Goal: Information Seeking & Learning: Learn about a topic

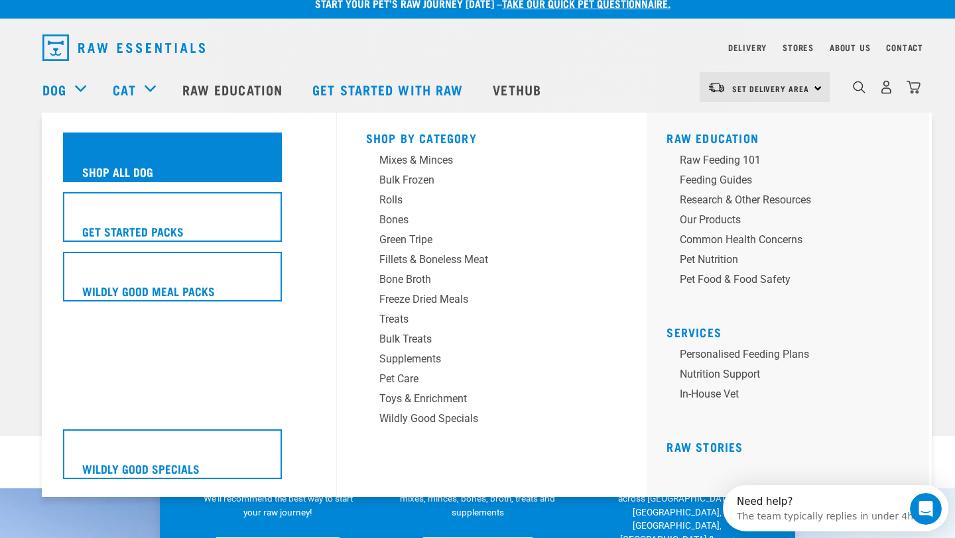
click at [117, 176] on h5 "Shop All Dog" at bounding box center [117, 171] width 71 height 17
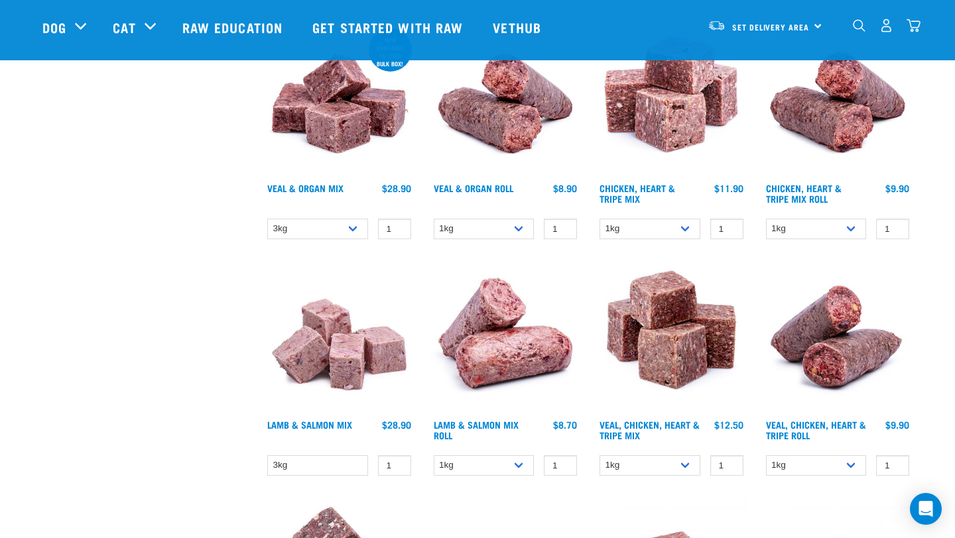
scroll to position [1441, 0]
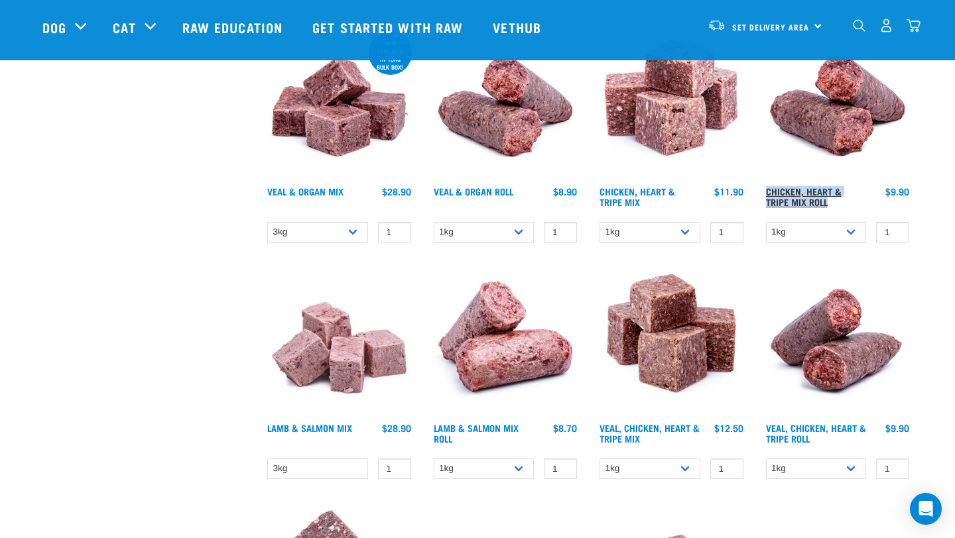
drag, startPoint x: 835, startPoint y: 202, endPoint x: 766, endPoint y: 188, distance: 71.0
click at [766, 188] on h4 "Chicken, Heart & Tripe Mix Roll" at bounding box center [816, 199] width 101 height 27
copy link "Chicken, Heart & Tripe Mix Roll"
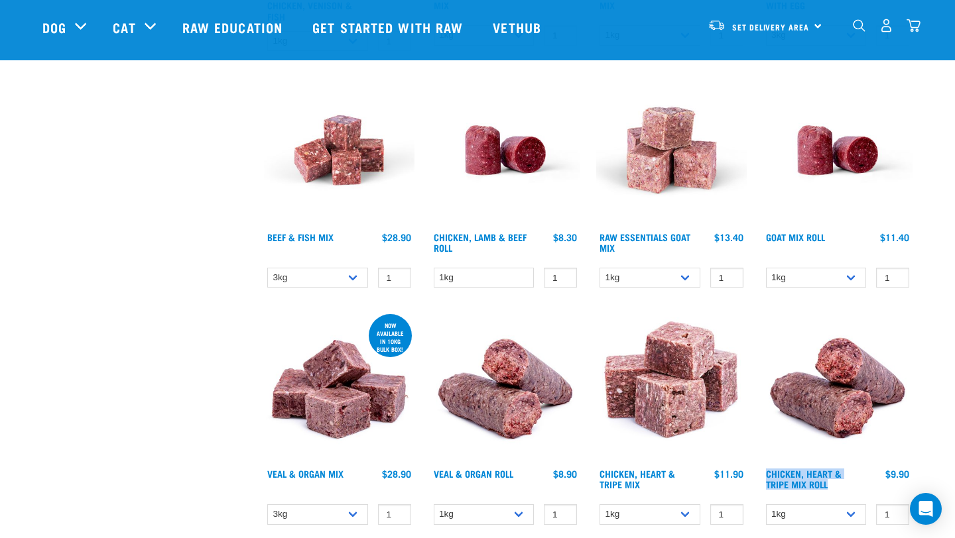
scroll to position [1157, 0]
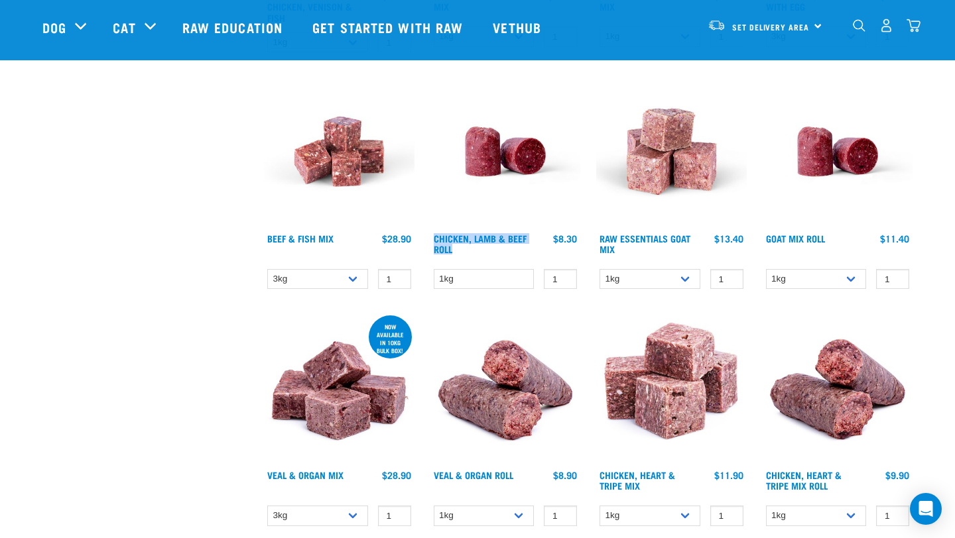
drag, startPoint x: 430, startPoint y: 236, endPoint x: 463, endPoint y: 251, distance: 36.2
click at [463, 251] on div "Chicken, Lamb & Beef Roll $8.30" at bounding box center [505, 246] width 151 height 29
copy link "Chicken, Lamb & Beef Roll"
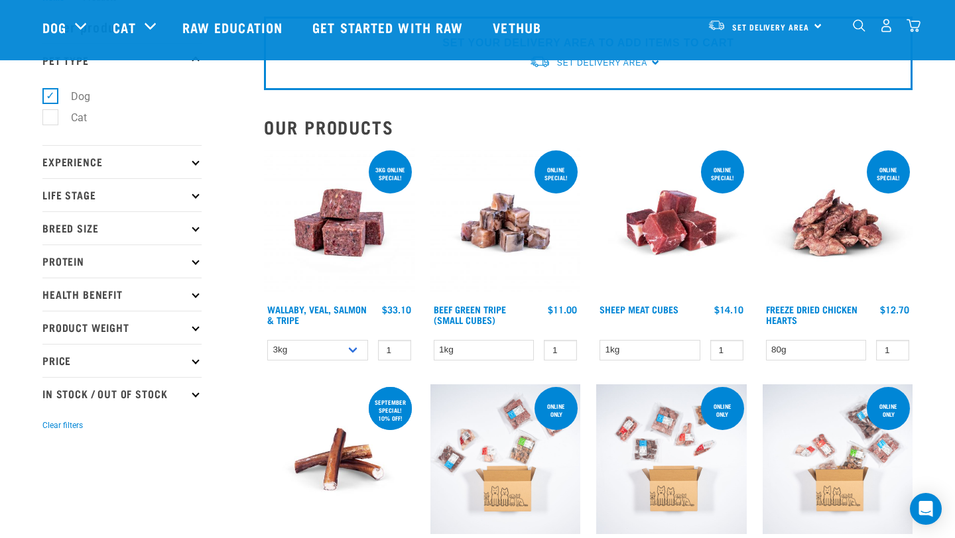
scroll to position [0, 0]
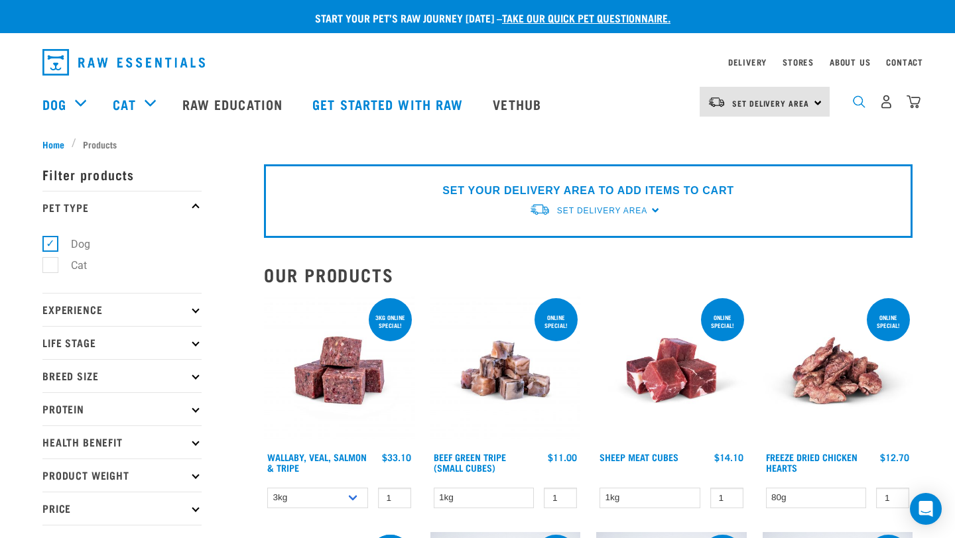
click at [857, 105] on img "dropdown navigation" at bounding box center [859, 101] width 13 height 13
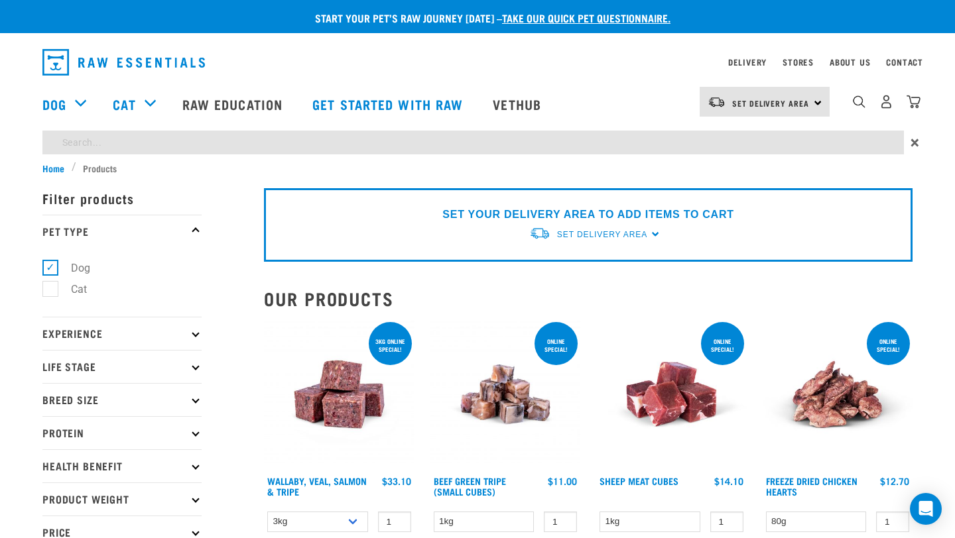
click at [373, 147] on input "search" at bounding box center [472, 143] width 861 height 24
type input "roll"
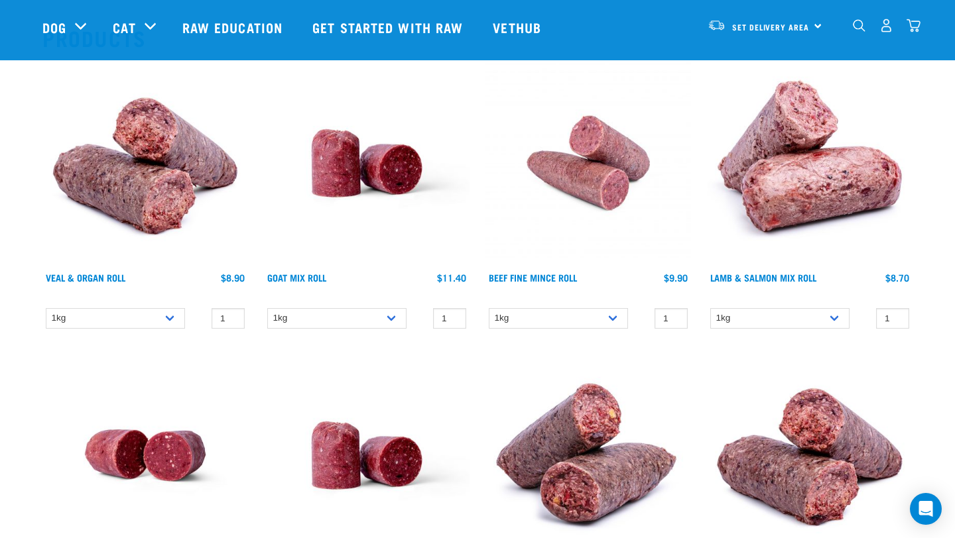
scroll to position [139, 0]
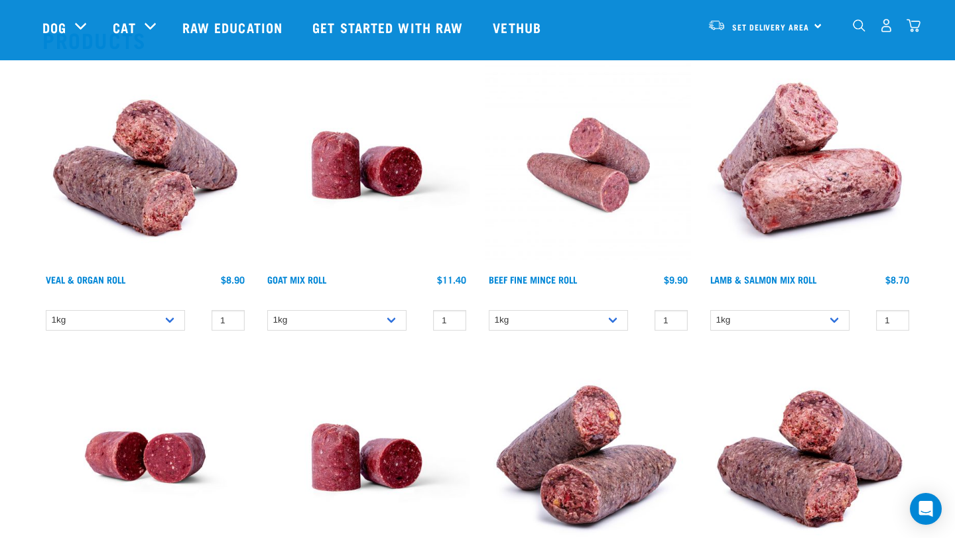
drag, startPoint x: 709, startPoint y: 276, endPoint x: 830, endPoint y: 272, distance: 120.7
click at [830, 279] on div "Lamb & Salmon Mix Roll" at bounding box center [779, 287] width 139 height 27
drag, startPoint x: 830, startPoint y: 272, endPoint x: 774, endPoint y: 289, distance: 58.7
click at [774, 289] on div "Lamb & Salmon Mix Roll $8.70 $82.90" at bounding box center [810, 287] width 206 height 29
copy link "Lamb & Salmon Mix Roll"
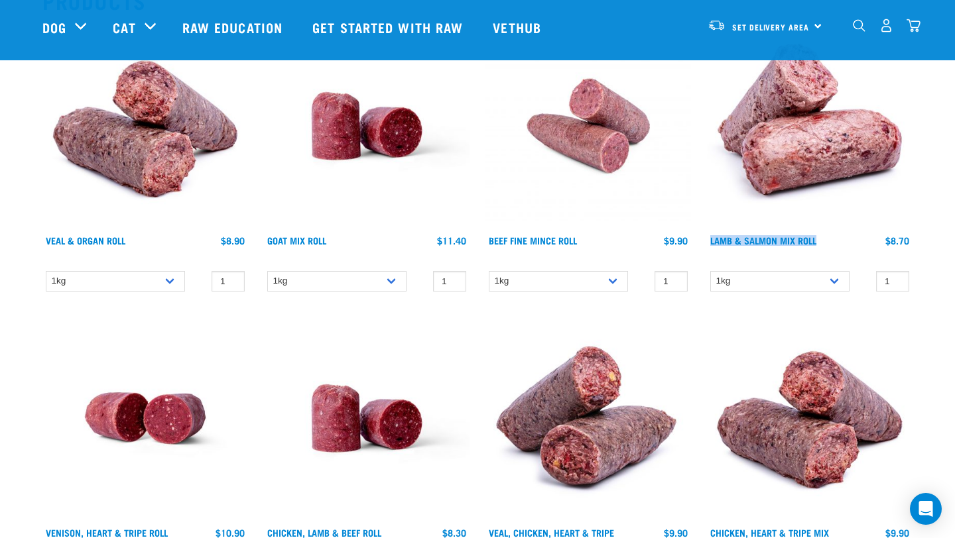
scroll to position [179, 0]
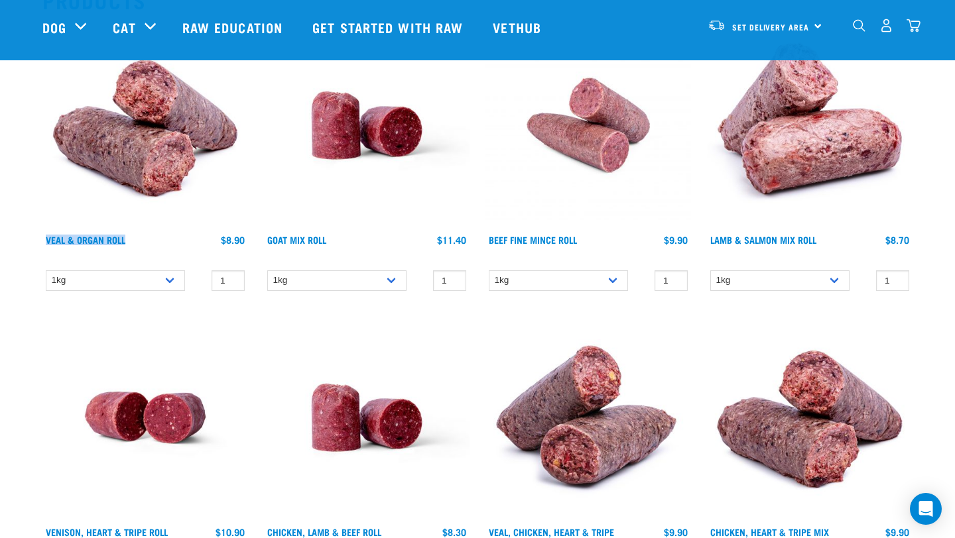
drag, startPoint x: 32, startPoint y: 239, endPoint x: 127, endPoint y: 241, distance: 94.8
copy link "Veal & Organ Roll"
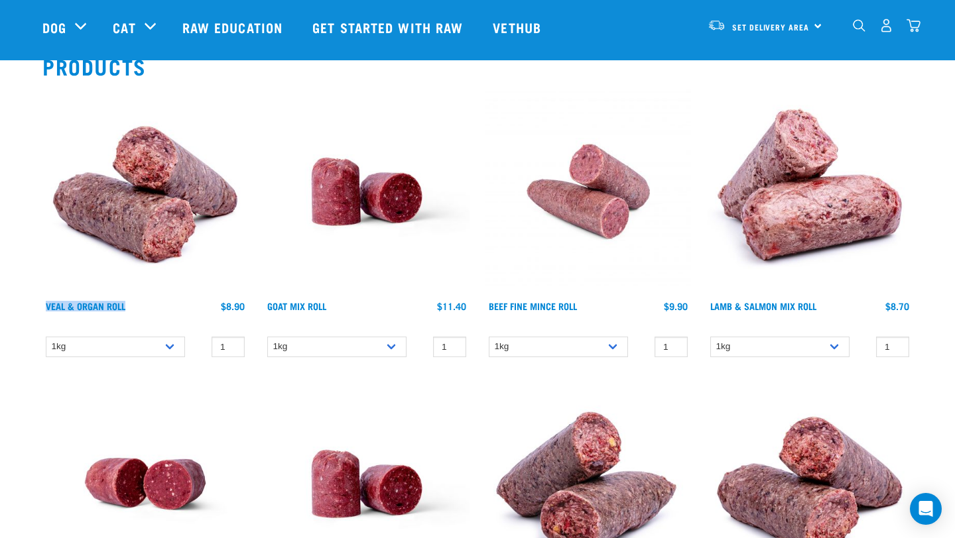
scroll to position [104, 0]
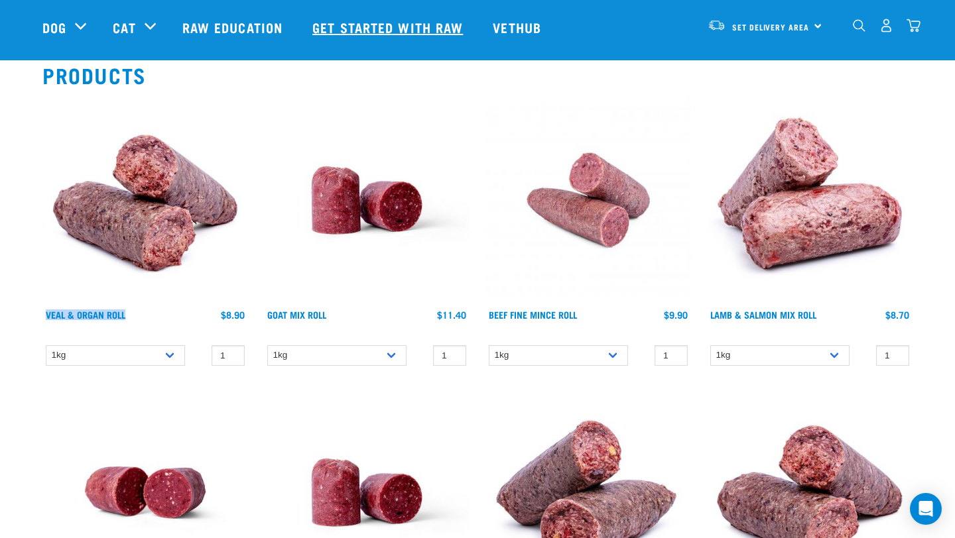
click at [395, 32] on link "Get started with Raw" at bounding box center [389, 27] width 180 height 53
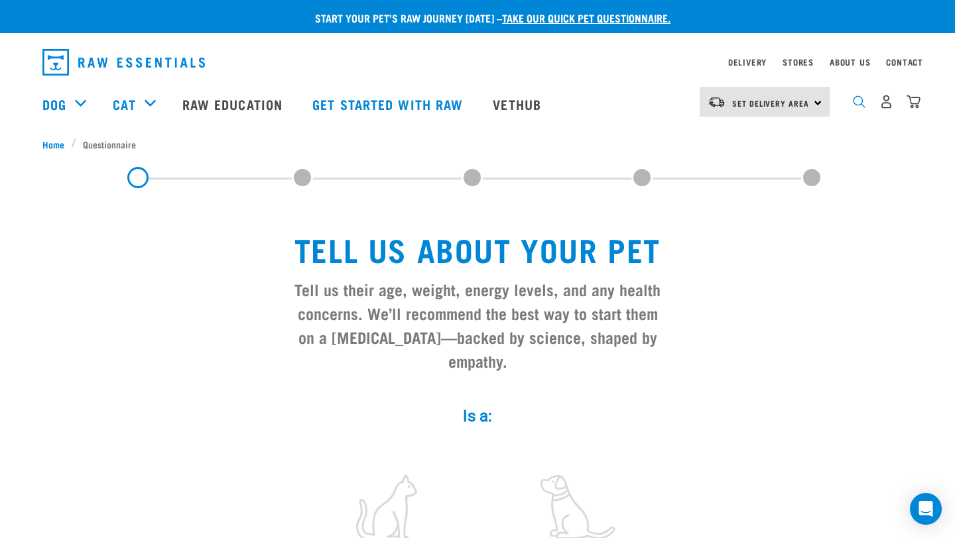
click at [854, 107] on img "dropdown navigation" at bounding box center [859, 101] width 13 height 13
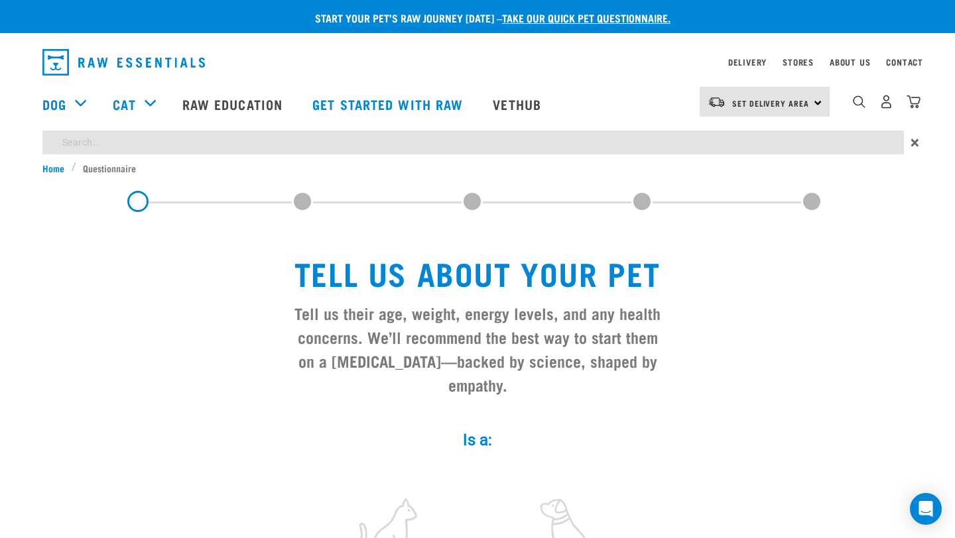
click at [319, 137] on input "search" at bounding box center [472, 143] width 861 height 24
type input "feeding guide"
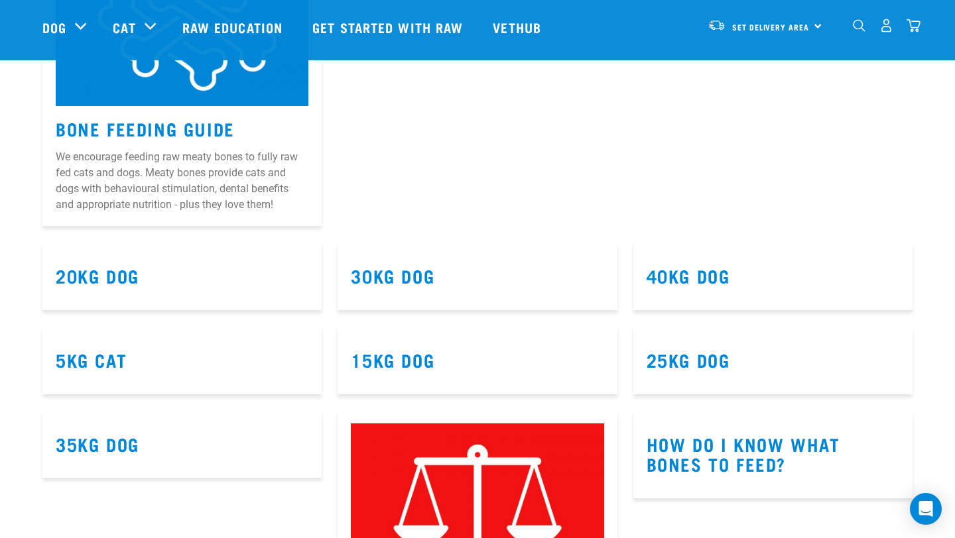
scroll to position [4270, 0]
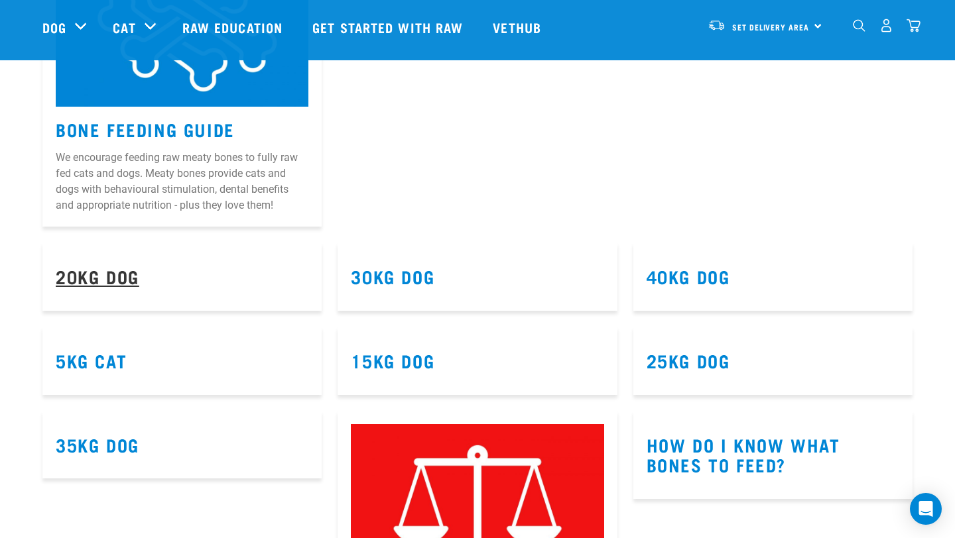
click at [116, 275] on link "20kg Dog" at bounding box center [98, 276] width 84 height 10
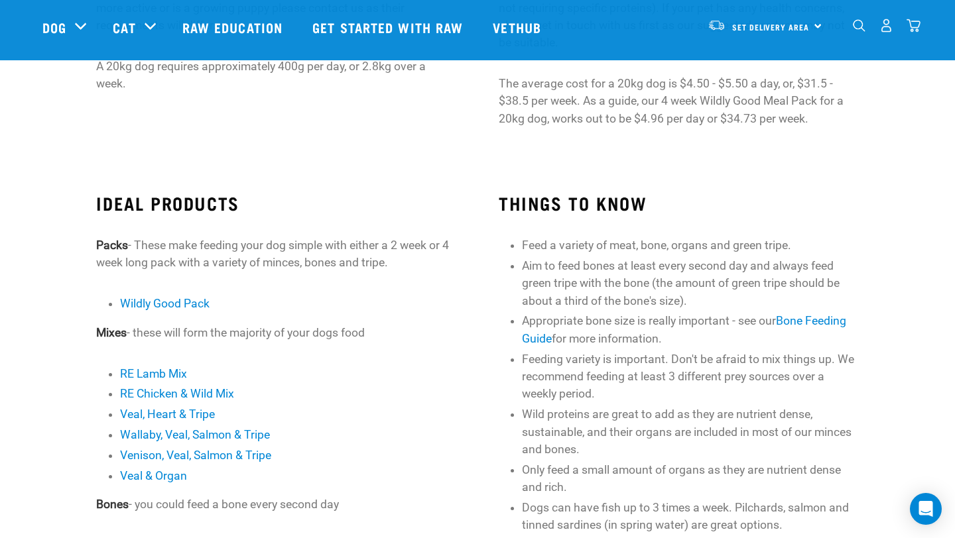
scroll to position [262, 0]
click at [818, 324] on link "Bone Feeding Guide" at bounding box center [684, 328] width 324 height 30
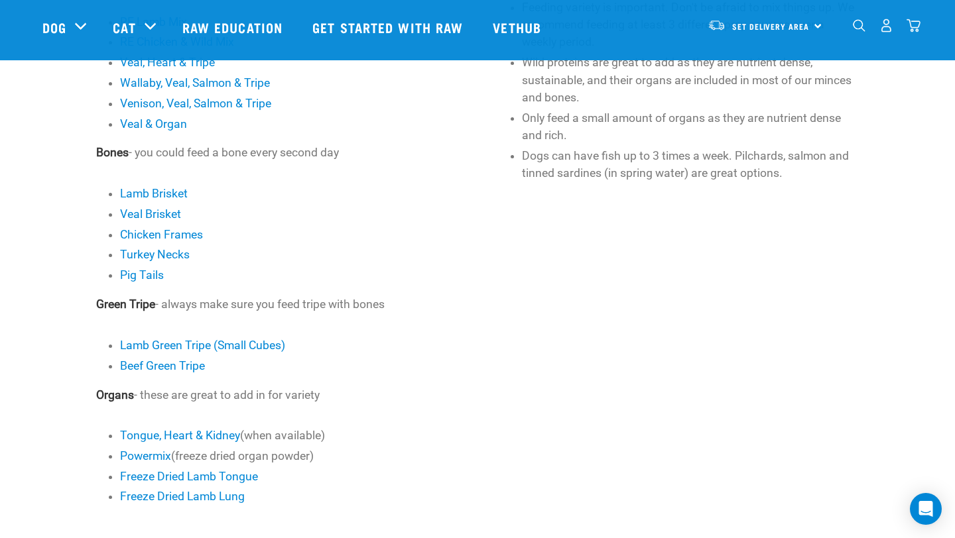
scroll to position [611, 0]
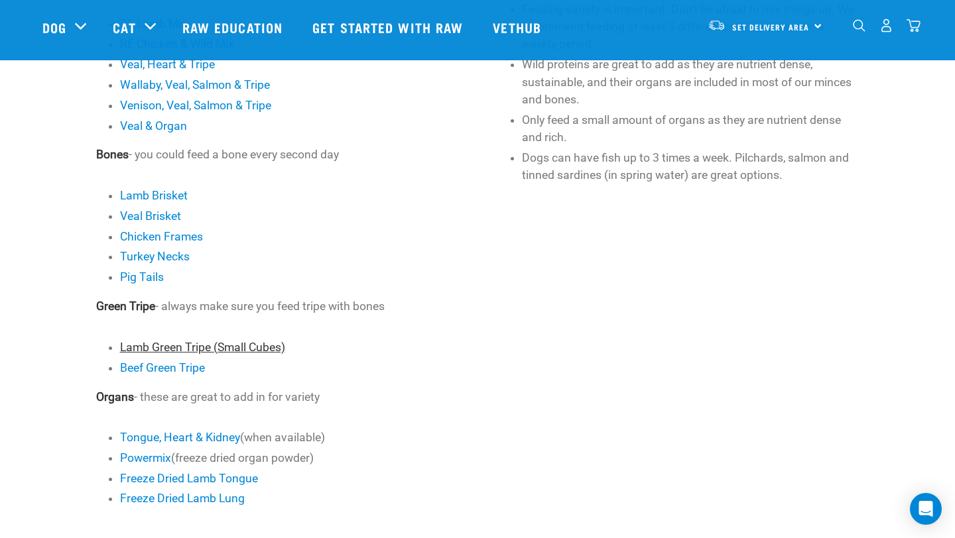
click at [211, 352] on link "Lamb Green Tripe (Small Cubes)" at bounding box center [202, 347] width 165 height 13
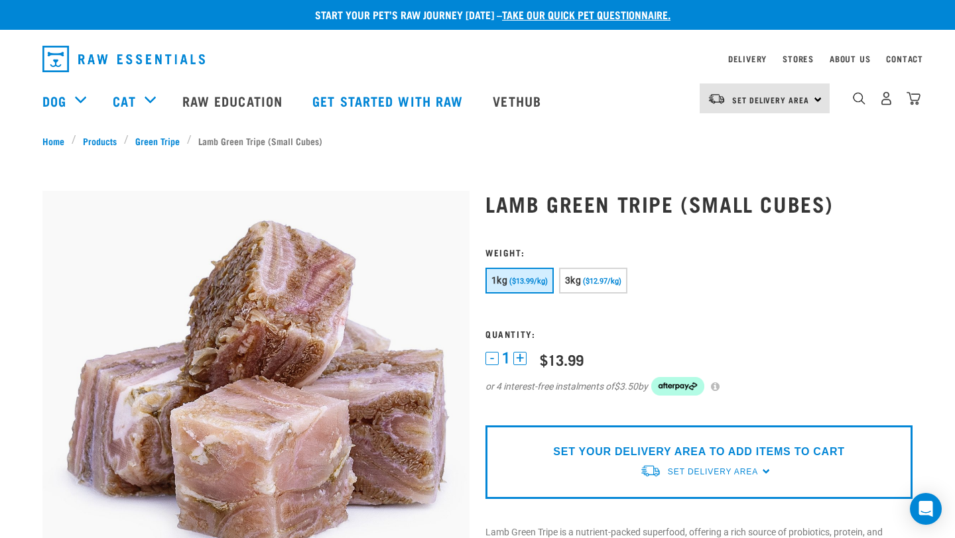
scroll to position [1, 0]
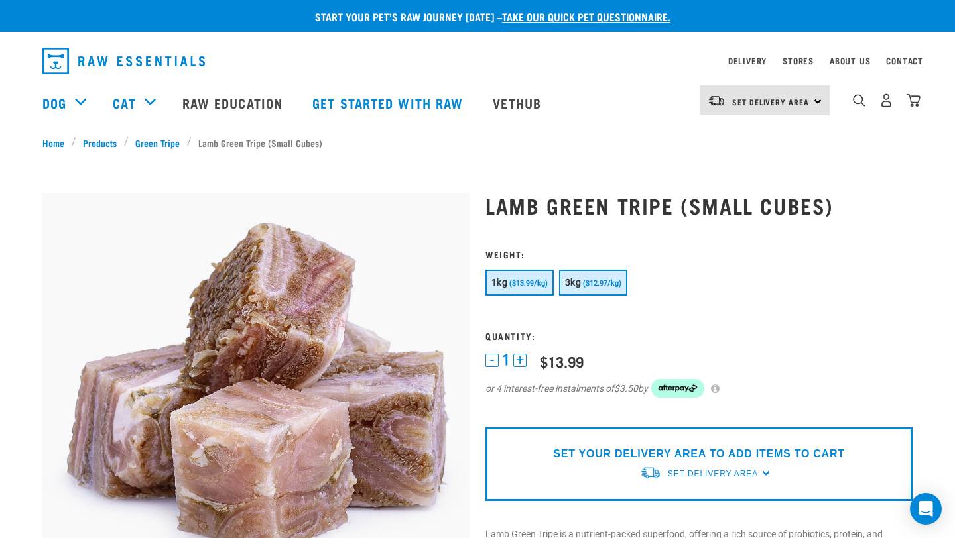
click at [590, 282] on span "($12.97/kg)" at bounding box center [602, 283] width 38 height 9
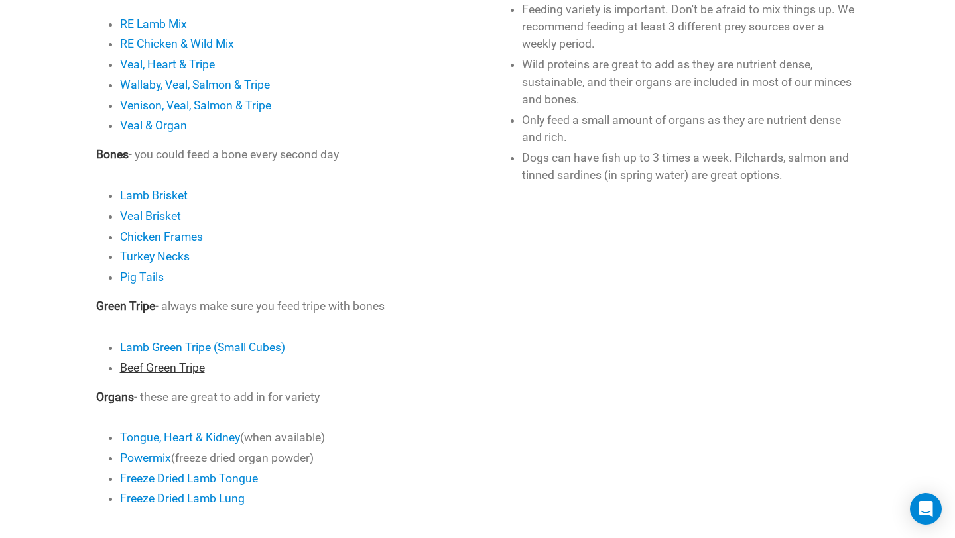
click at [148, 373] on link "Beef Green Tripe" at bounding box center [162, 367] width 85 height 13
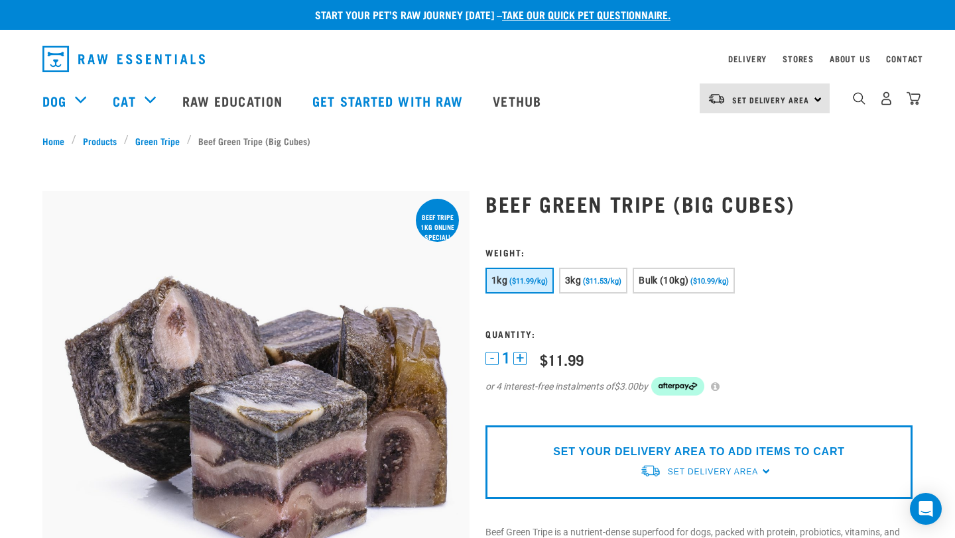
scroll to position [4, 0]
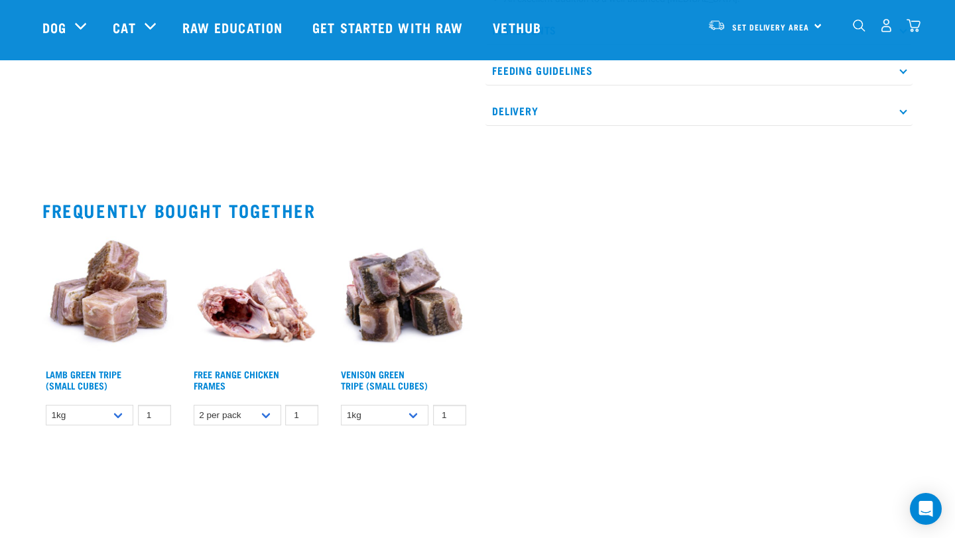
scroll to position [705, 0]
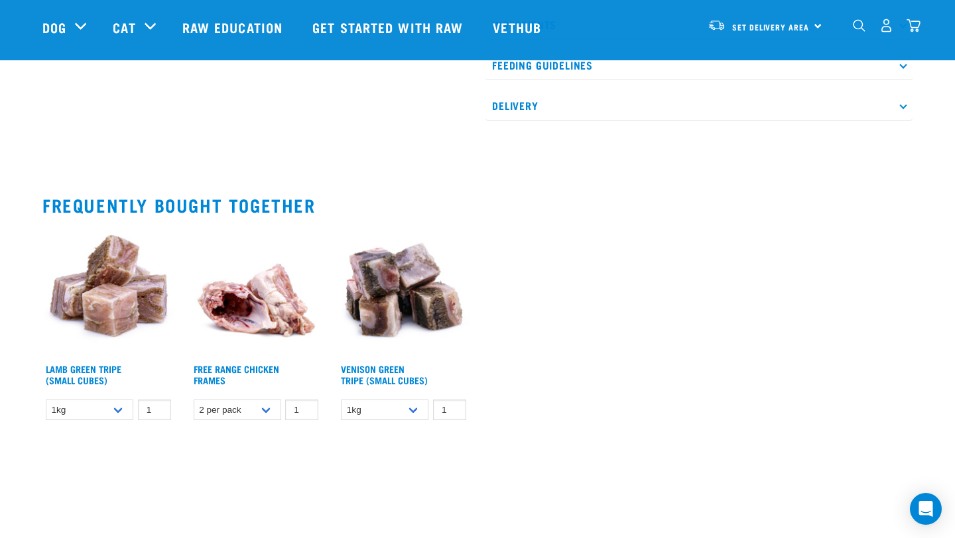
click at [406, 314] on img at bounding box center [403, 292] width 132 height 132
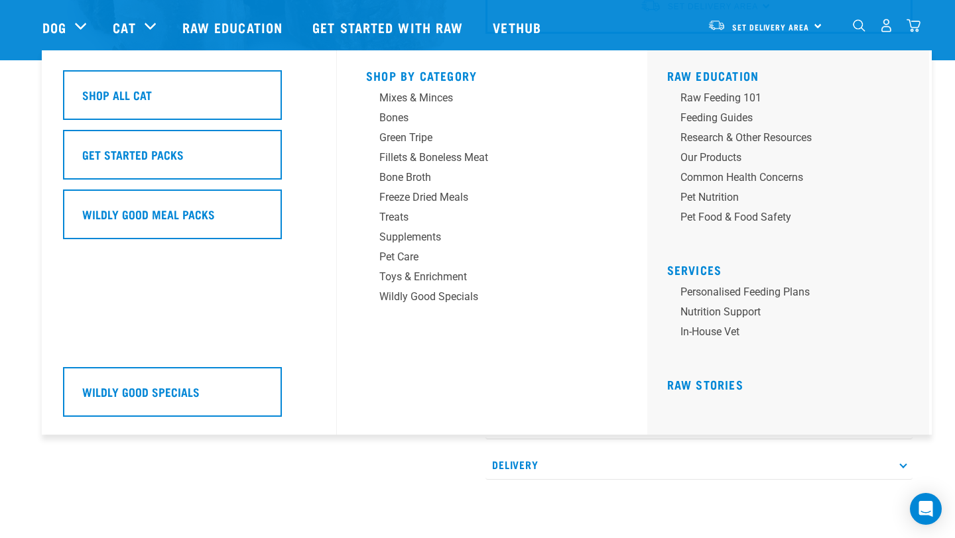
scroll to position [345, 0]
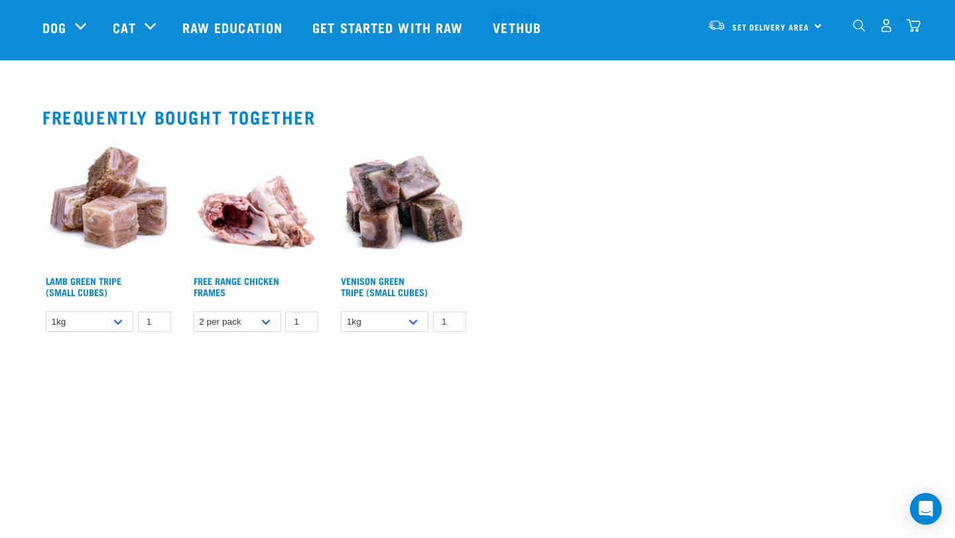
scroll to position [795, 0]
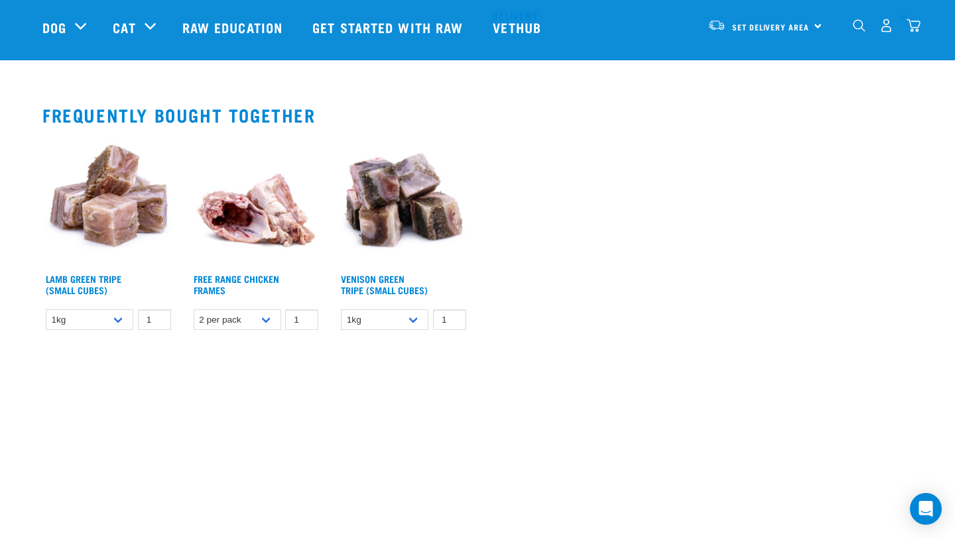
click at [107, 237] on img at bounding box center [108, 202] width 132 height 132
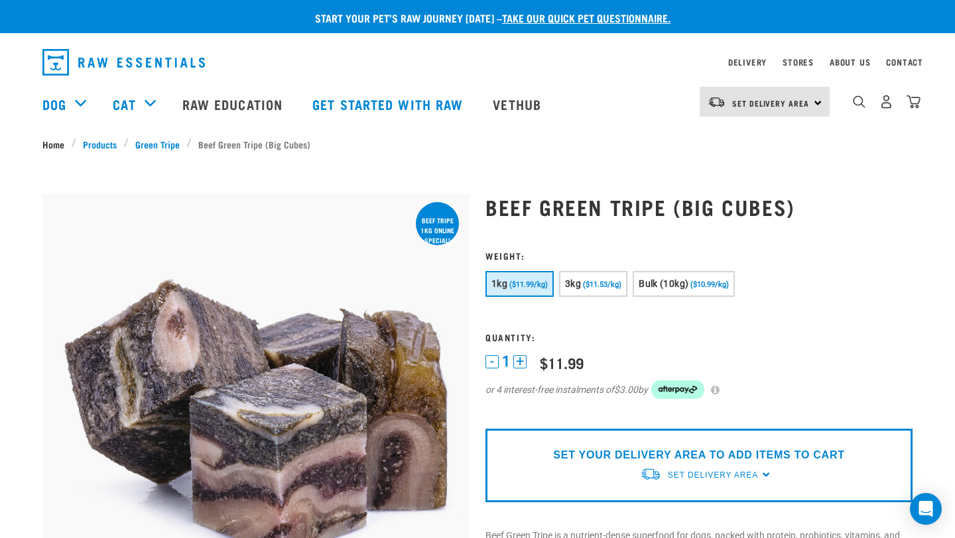
click at [49, 143] on link "Home" at bounding box center [56, 144] width 29 height 14
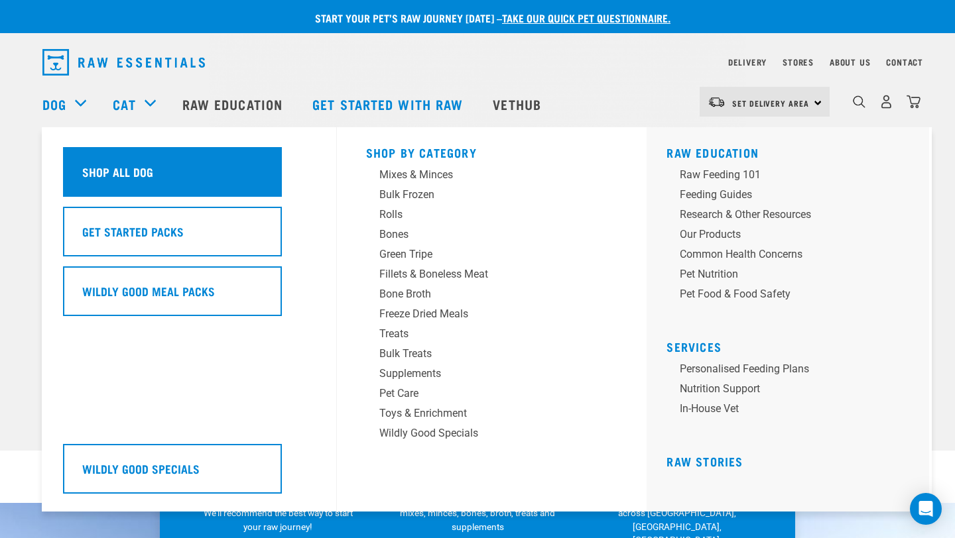
click at [97, 184] on div "Shop All Dog" at bounding box center [172, 172] width 219 height 50
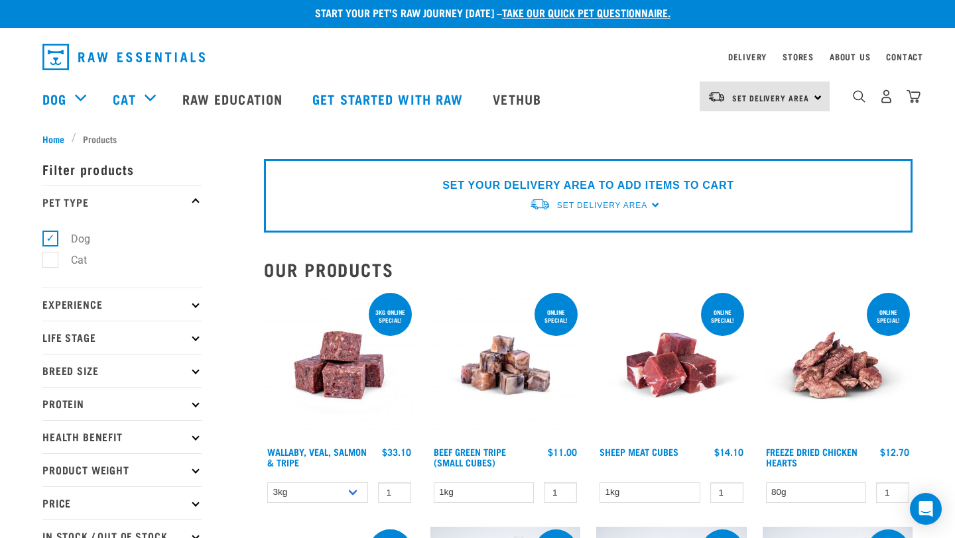
scroll to position [1, 0]
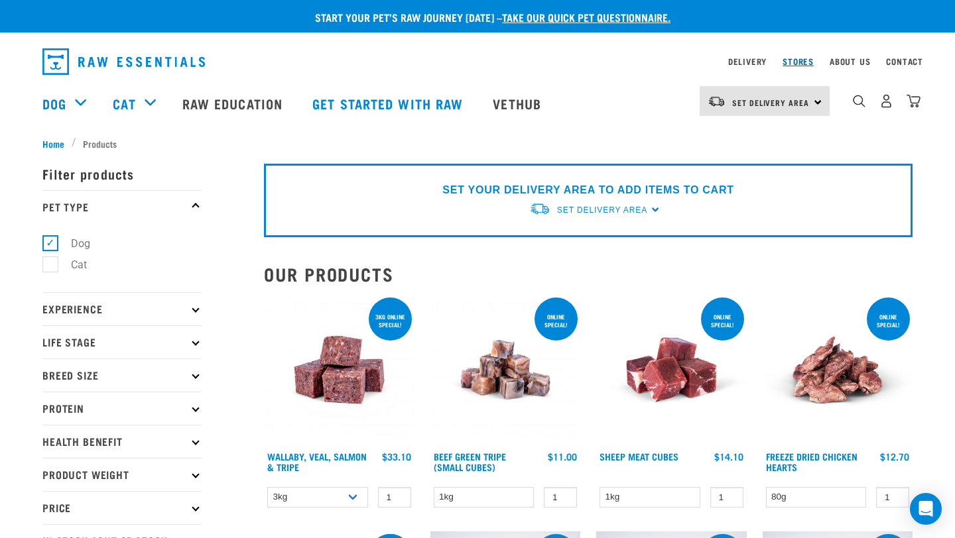
click at [804, 60] on link "Stores" at bounding box center [797, 61] width 31 height 5
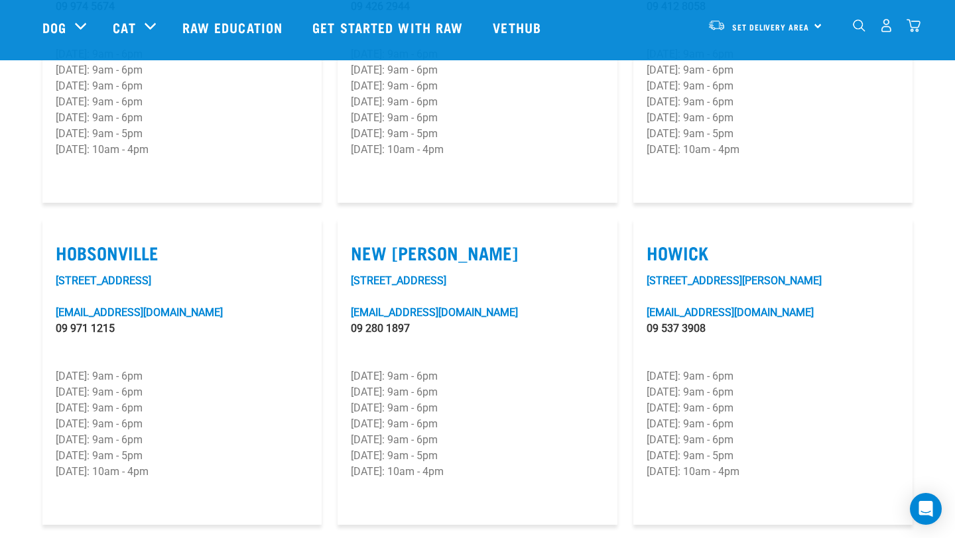
scroll to position [897, 0]
click at [129, 242] on label "Hobsonville" at bounding box center [182, 252] width 253 height 21
click at [64, 231] on input "Hobsonville" at bounding box center [60, 235] width 9 height 9
checkbox input "true"
click at [115, 384] on p "Tuesday: 9am - 6pm" at bounding box center [182, 392] width 253 height 16
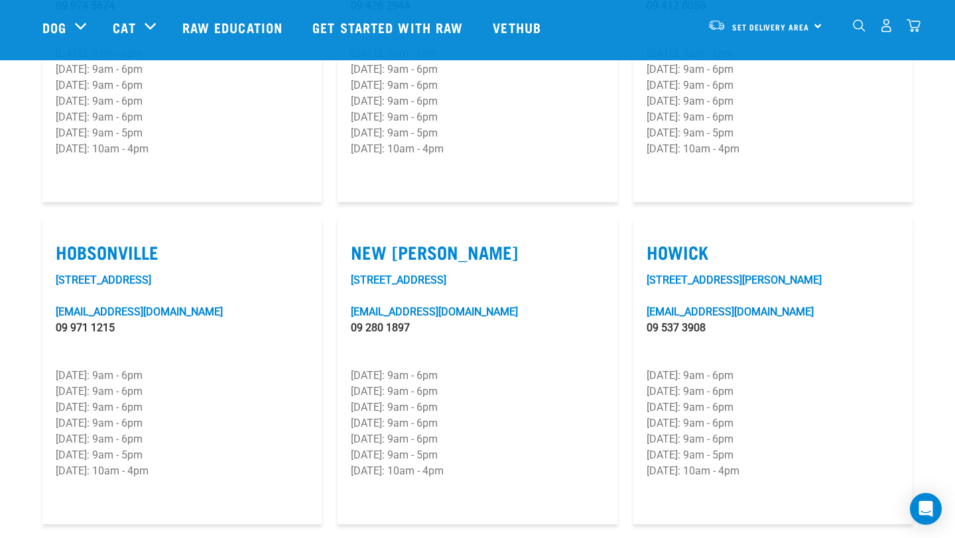
click at [122, 416] on p "Thursday: 9am - 6pm" at bounding box center [182, 424] width 253 height 16
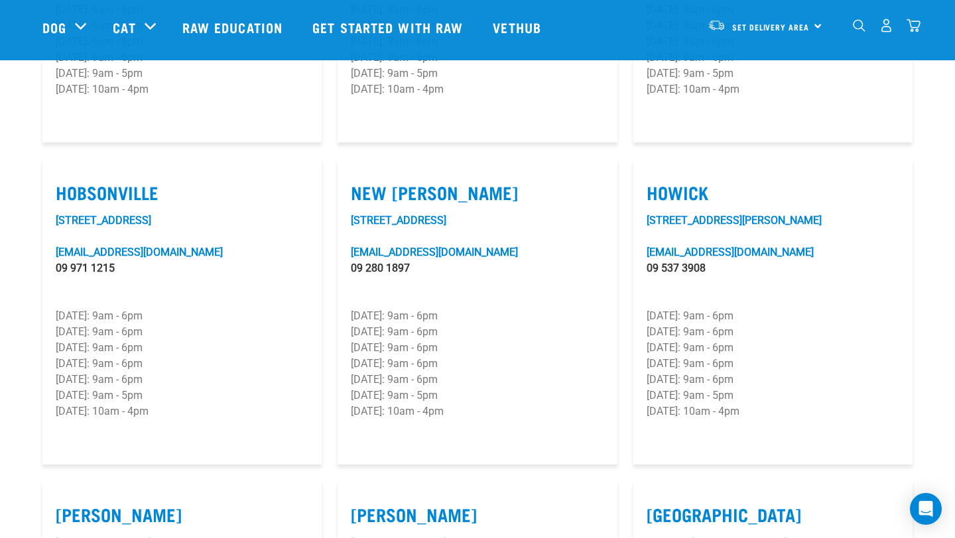
scroll to position [945, 0]
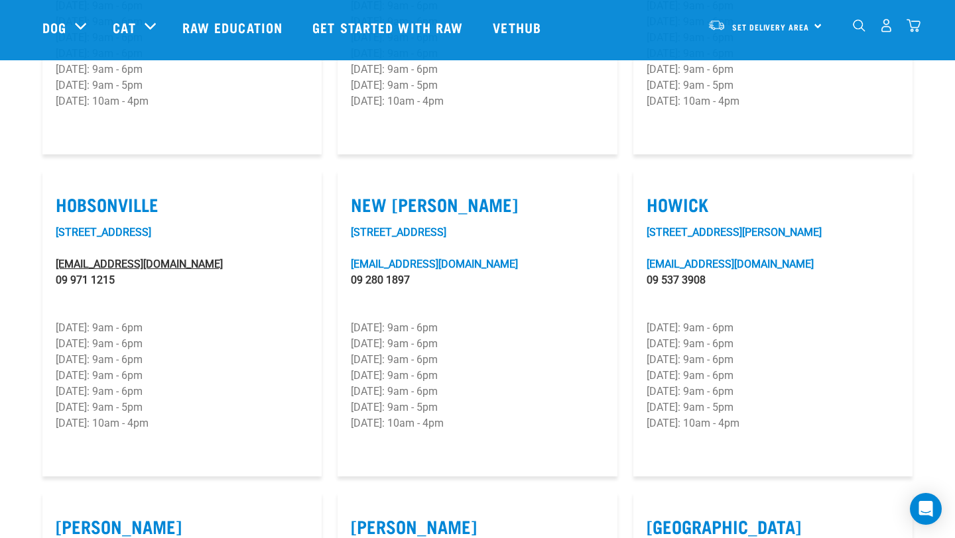
click at [185, 258] on link "hobsonville@rawessentials.co.nz" at bounding box center [139, 264] width 167 height 13
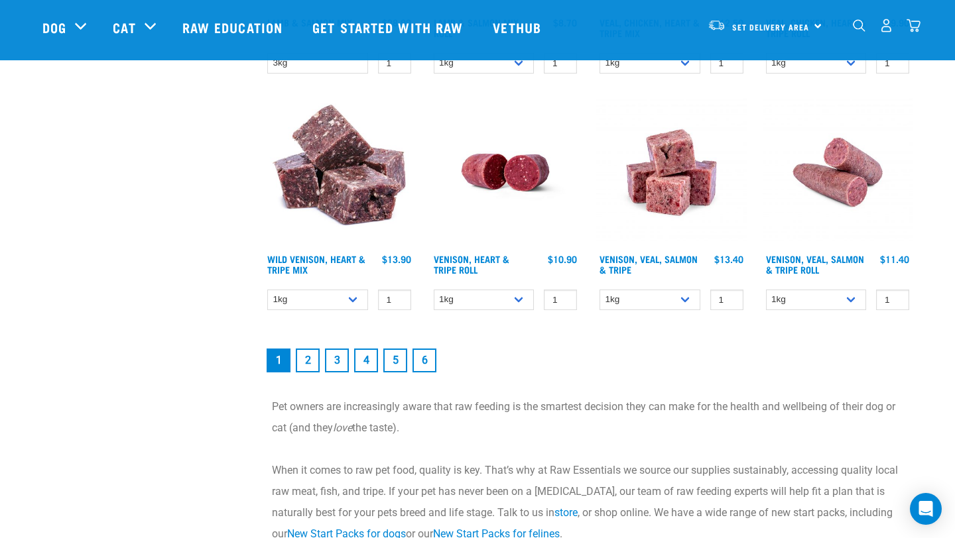
scroll to position [1848, 0]
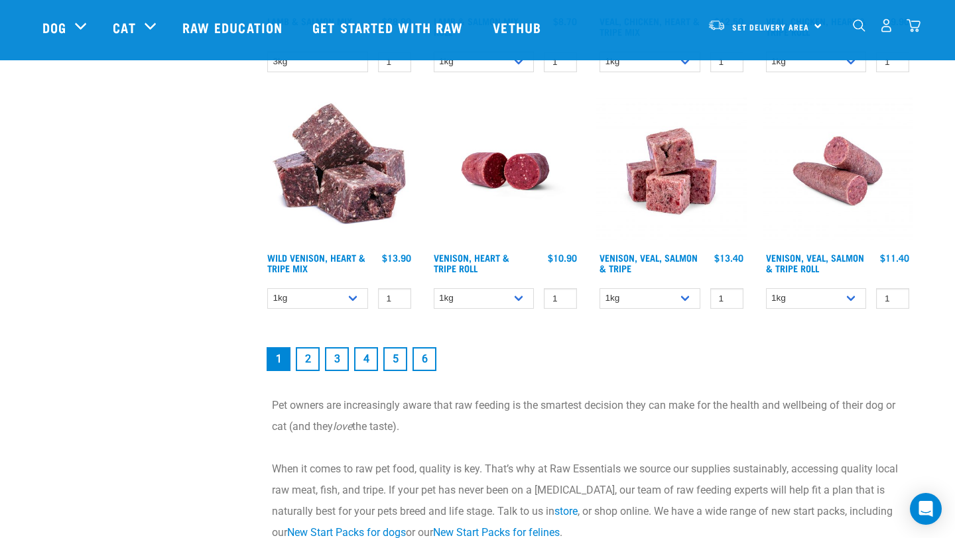
click at [311, 357] on link "2" at bounding box center [308, 359] width 24 height 24
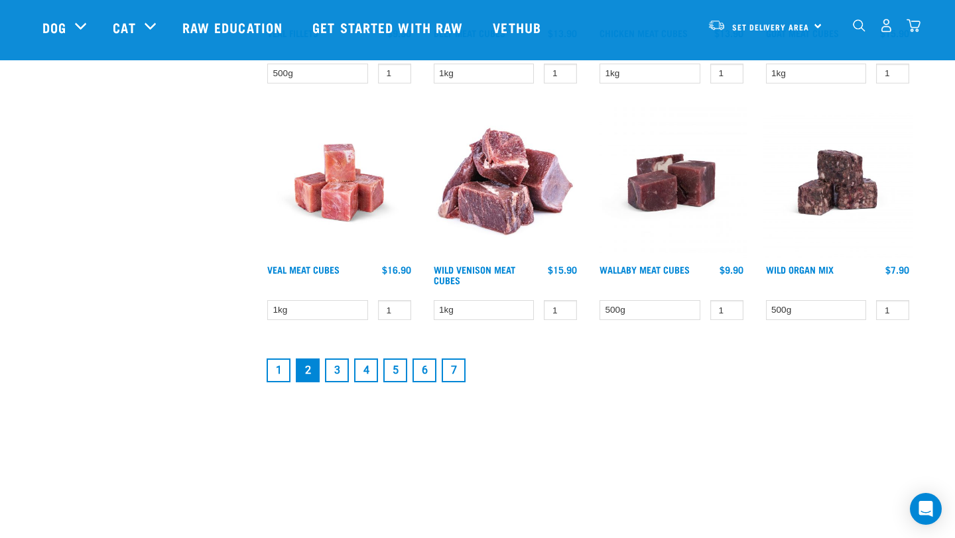
scroll to position [1750, 0]
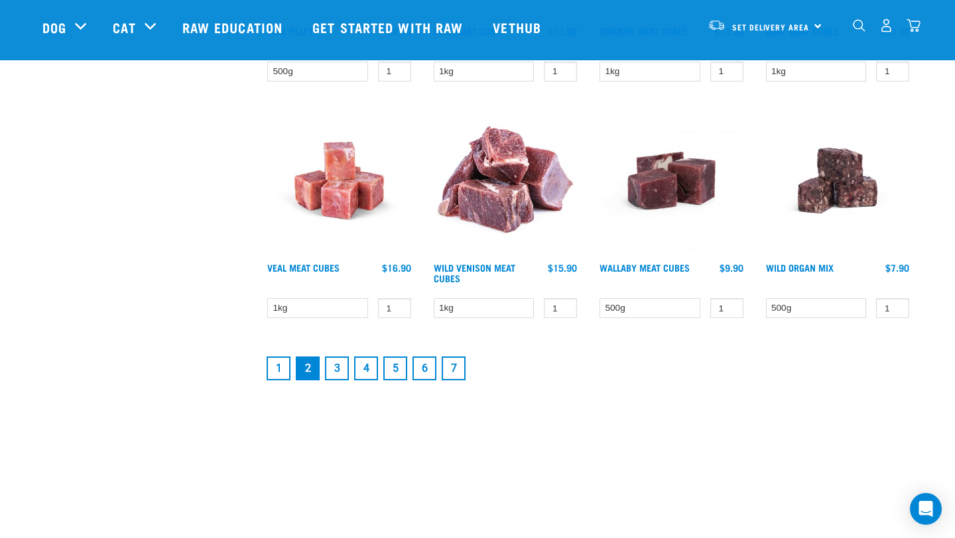
click at [340, 363] on link "3" at bounding box center [337, 369] width 24 height 24
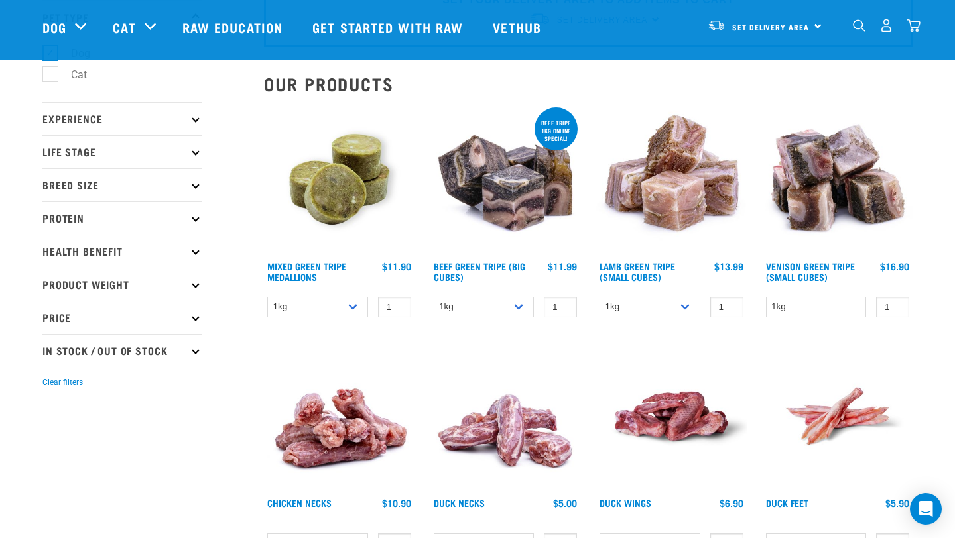
scroll to position [100, 0]
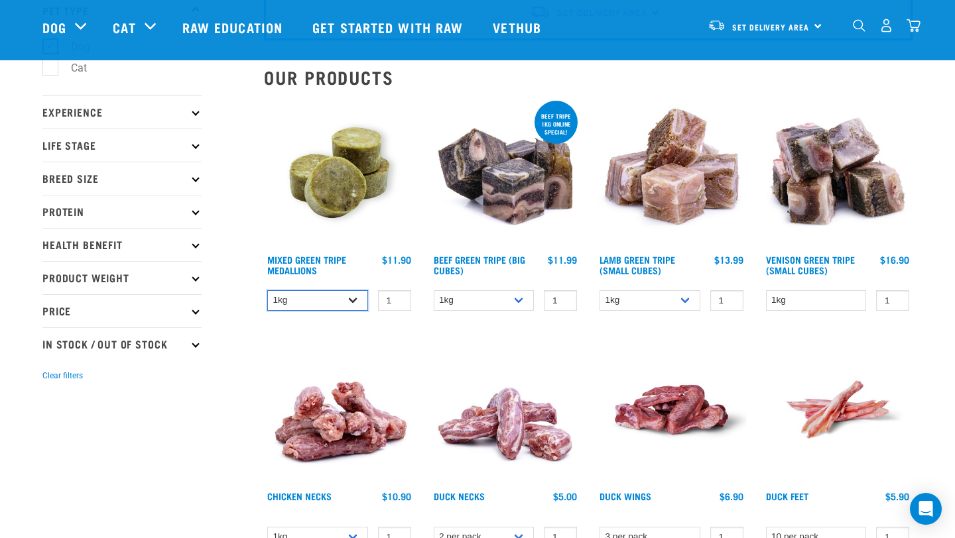
click at [356, 301] on select "1kg 3kg" at bounding box center [317, 300] width 101 height 21
select select "656871"
click at [267, 290] on select "1kg 3kg" at bounding box center [317, 300] width 101 height 21
click at [518, 298] on select "1kg 3kg Bulk (10kg)" at bounding box center [484, 300] width 101 height 21
select select "344958"
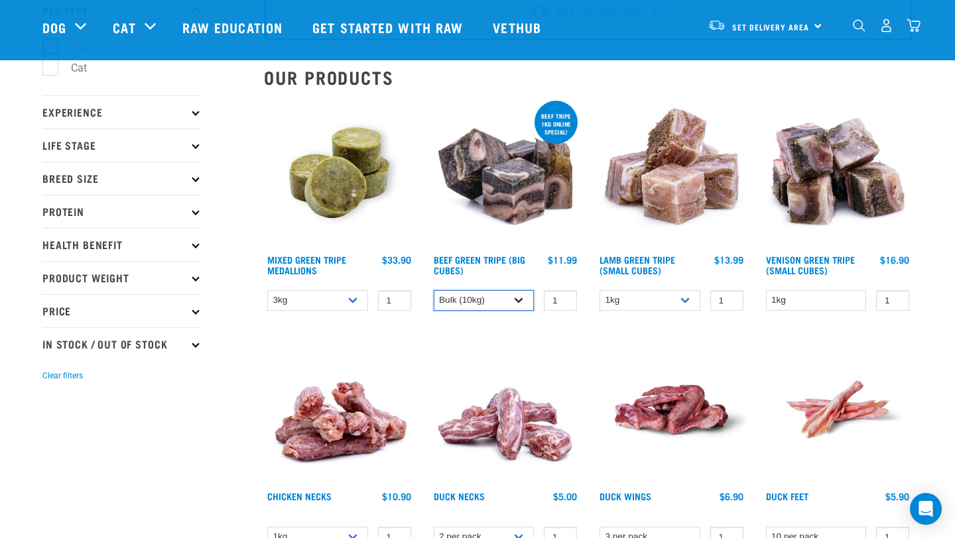
click at [434, 290] on select "1kg 3kg Bulk (10kg)" at bounding box center [484, 300] width 101 height 21
click at [687, 300] on select "1kg 3kg" at bounding box center [649, 300] width 101 height 21
select select "344959"
click at [599, 290] on select "1kg 3kg" at bounding box center [649, 300] width 101 height 21
click at [857, 305] on select "1kg" at bounding box center [816, 300] width 101 height 21
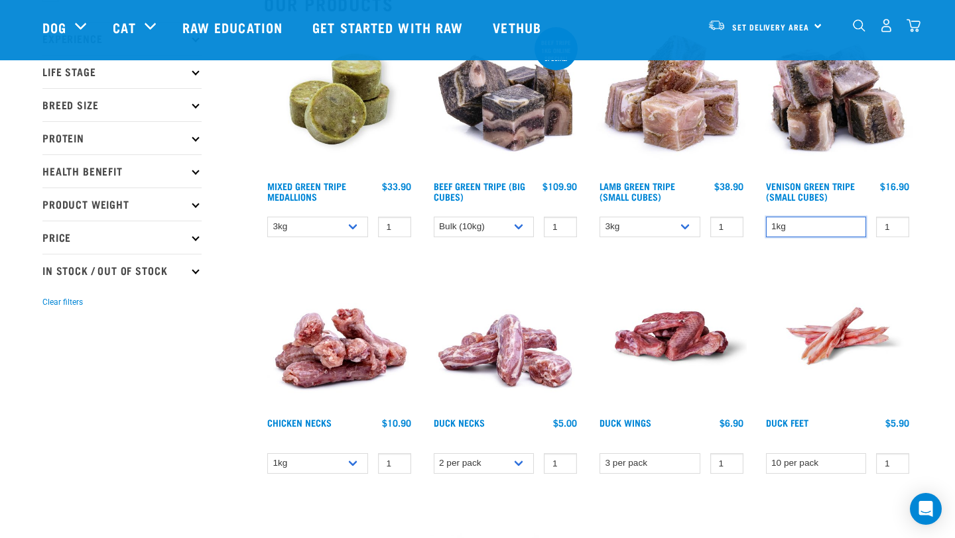
scroll to position [172, 0]
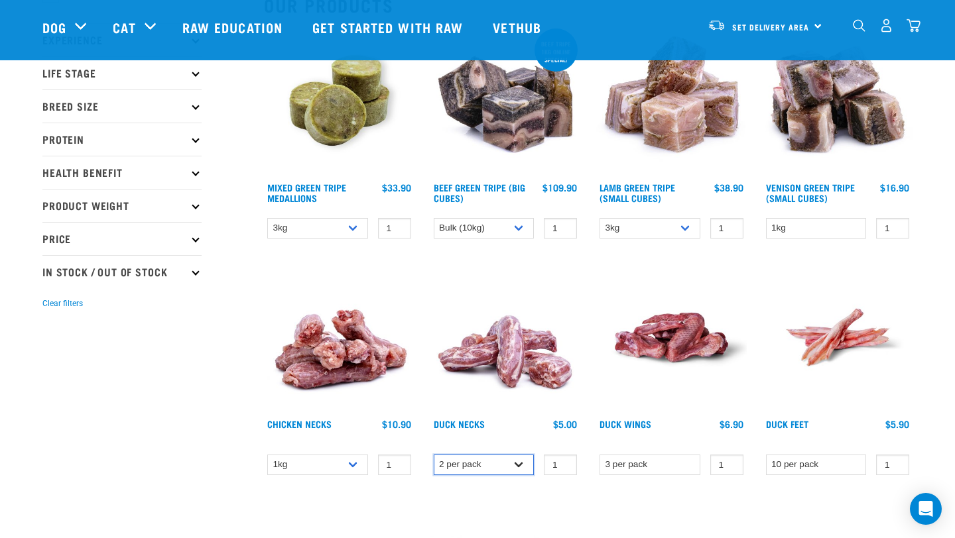
click at [520, 467] on select "2 per pack 6 per pack" at bounding box center [484, 465] width 101 height 21
select select "810"
click at [434, 455] on select "2 per pack 6 per pack" at bounding box center [484, 465] width 101 height 21
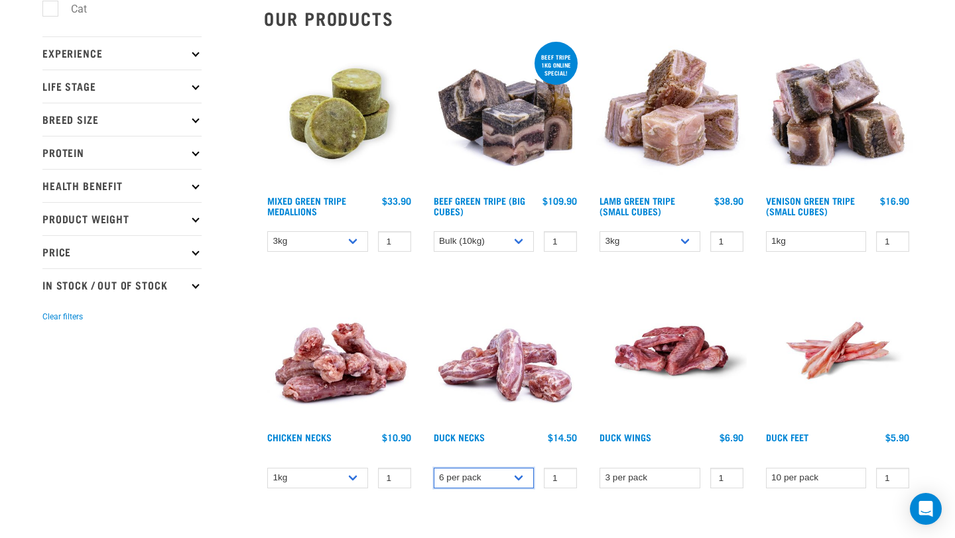
scroll to position [0, 0]
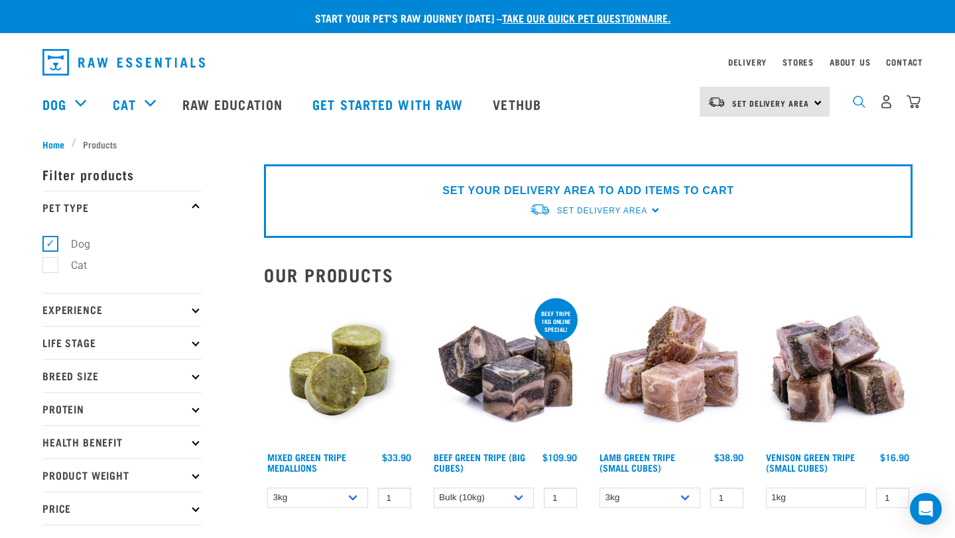
click at [862, 103] on img "dropdown navigation" at bounding box center [859, 101] width 13 height 13
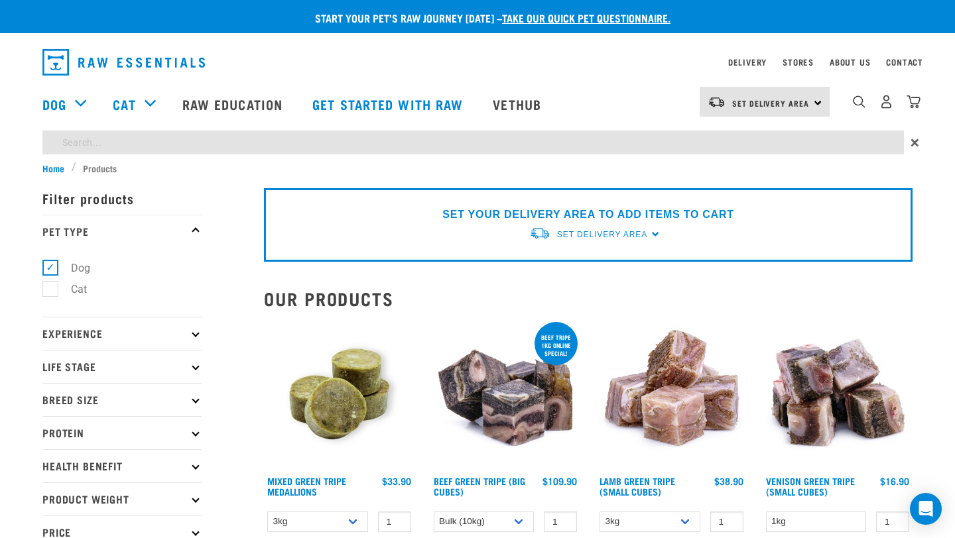
click at [166, 140] on input "search" at bounding box center [472, 143] width 861 height 24
type input "bones"
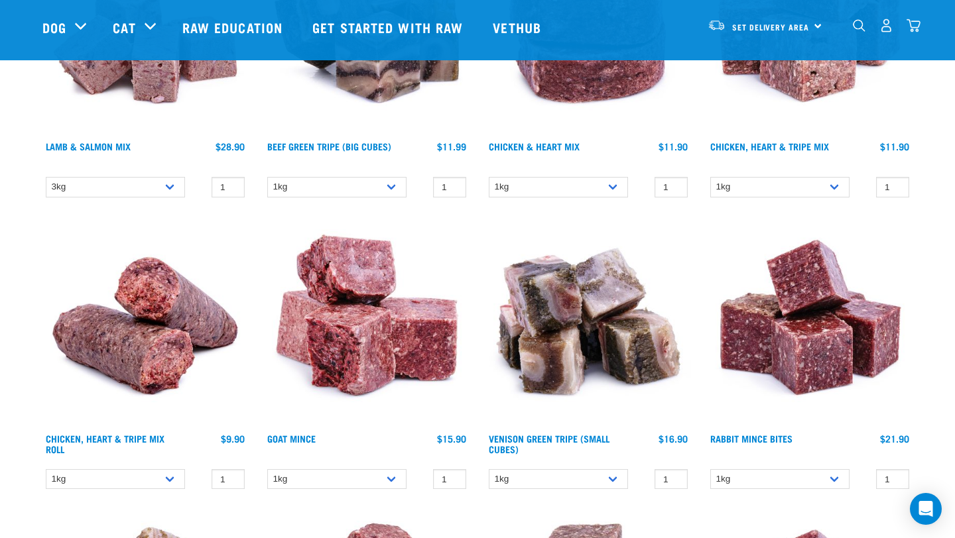
scroll to position [2619, 0]
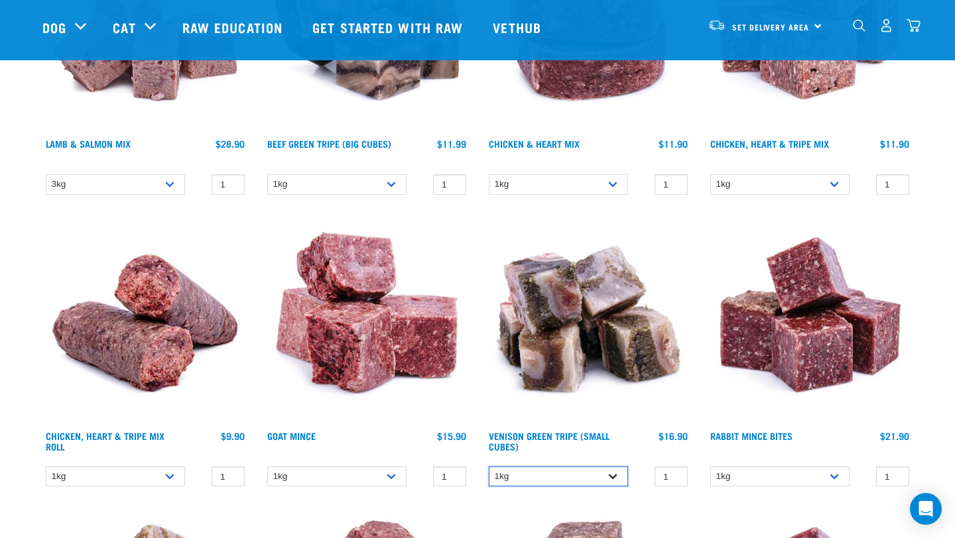
click at [615, 473] on select "1kg" at bounding box center [558, 477] width 139 height 21
click at [489, 467] on select "1kg" at bounding box center [558, 477] width 139 height 21
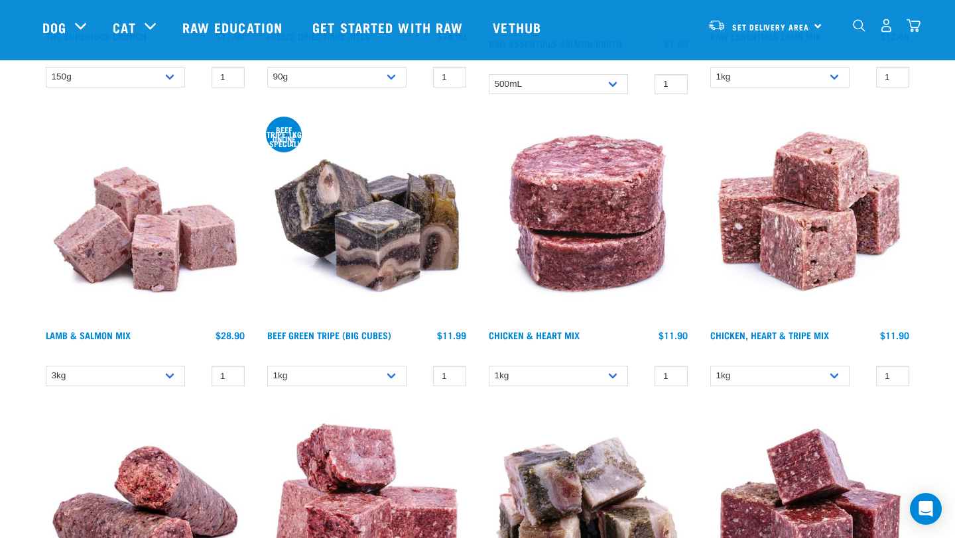
scroll to position [2425, 0]
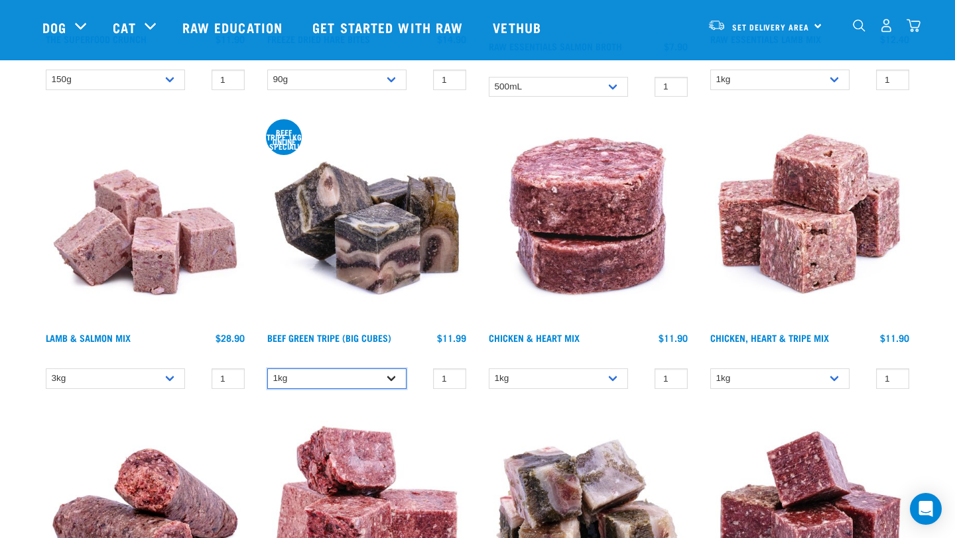
click at [396, 378] on select "1kg 3kg Bulk (10kg)" at bounding box center [336, 379] width 139 height 21
select select "344958"
click at [267, 369] on select "1kg 3kg Bulk (10kg)" at bounding box center [336, 379] width 139 height 21
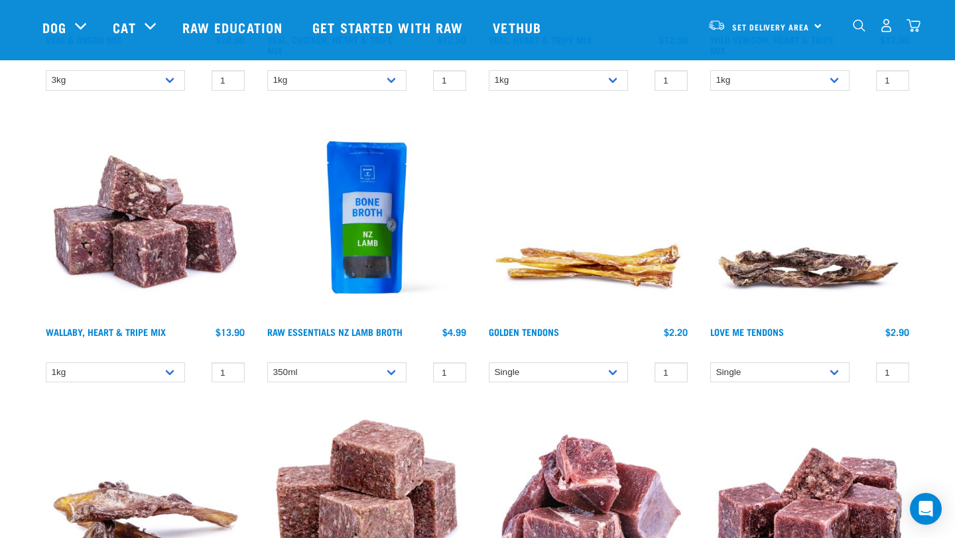
scroll to position [4193, 0]
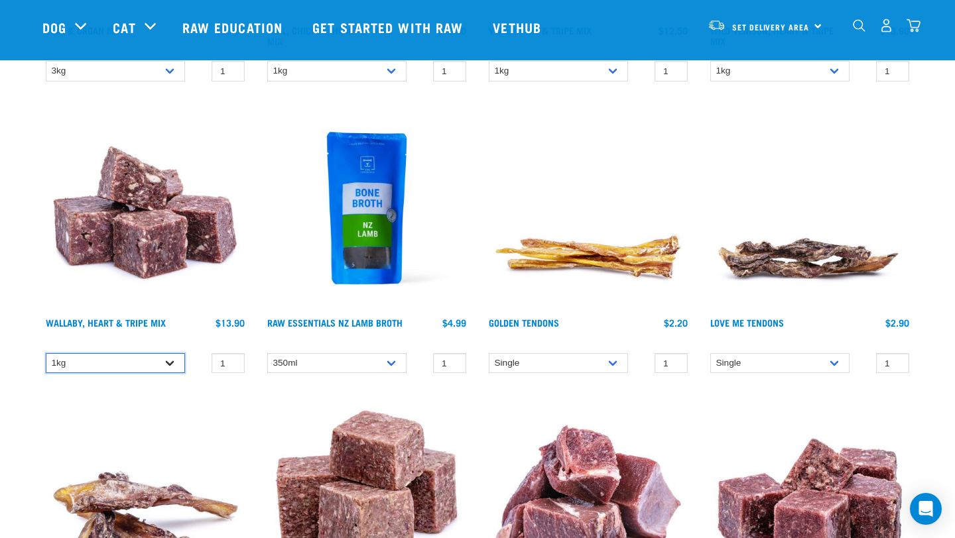
click at [174, 354] on select "1kg 3kg Bulk (10kg)" at bounding box center [115, 363] width 139 height 21
select select "953"
click at [46, 353] on select "1kg 3kg Bulk (10kg)" at bounding box center [115, 363] width 139 height 21
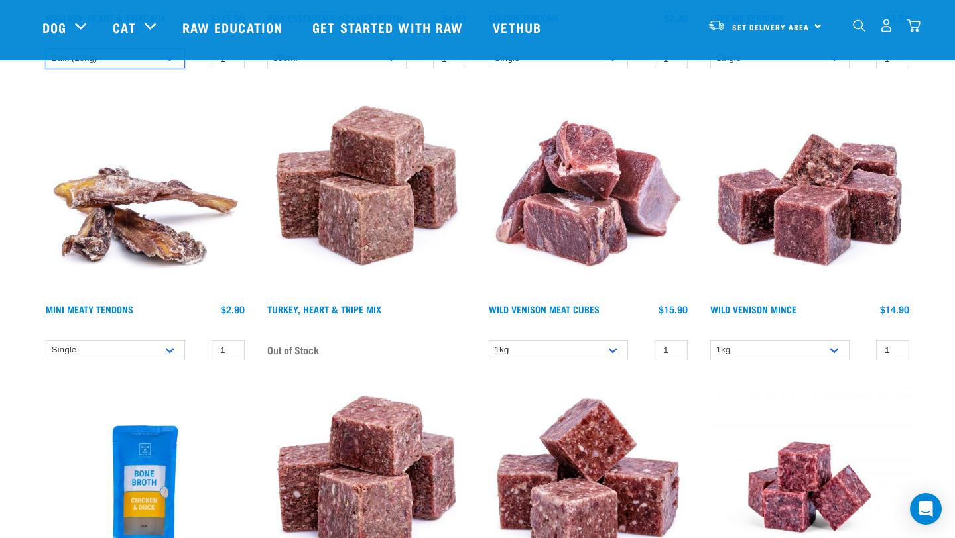
scroll to position [4504, 0]
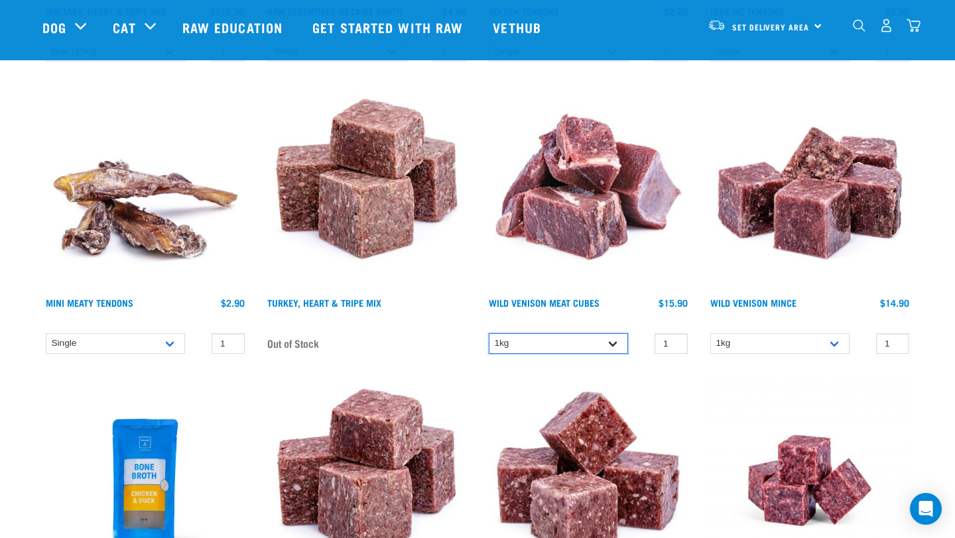
click at [613, 337] on select "1kg" at bounding box center [558, 343] width 139 height 21
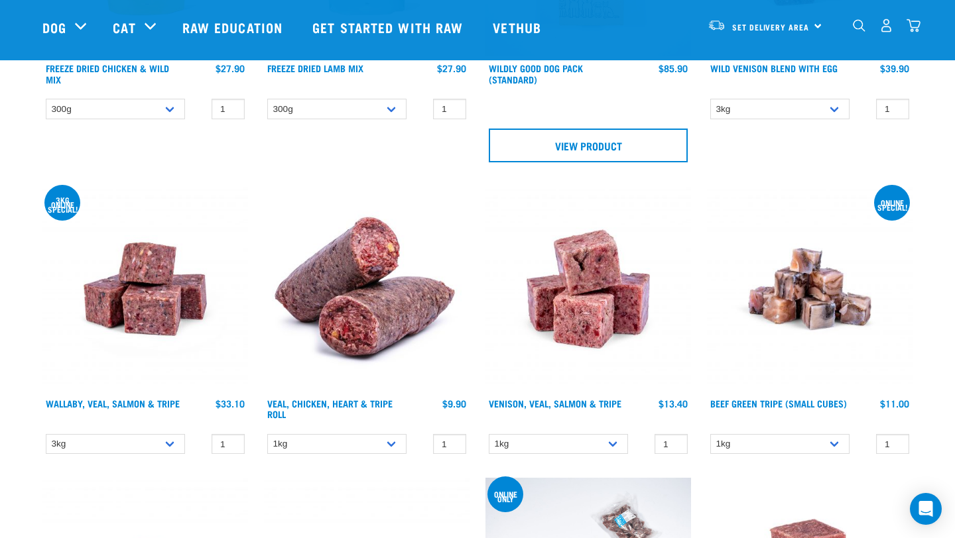
scroll to position [5962, 0]
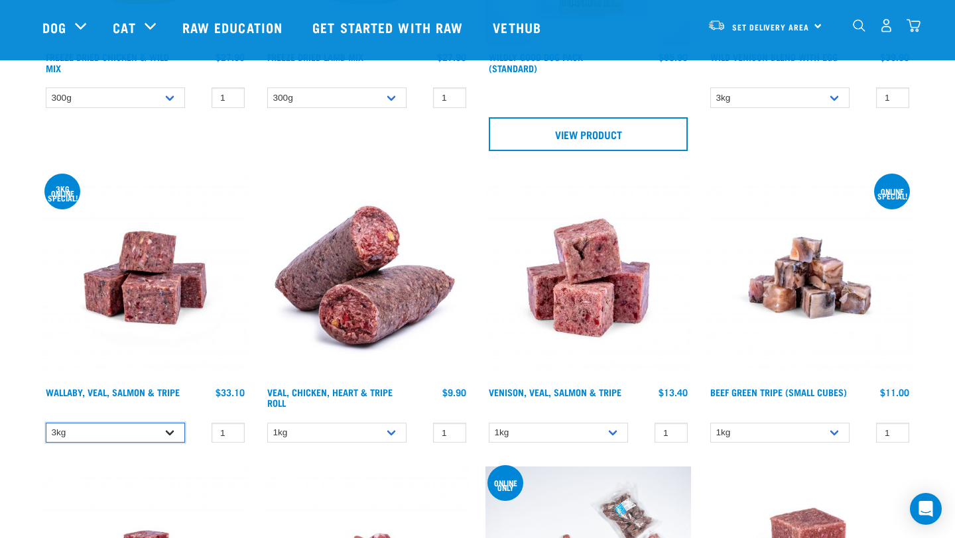
click at [170, 427] on select "3kg 1kg Bulk (18kg)" at bounding box center [115, 433] width 139 height 21
select select "278010"
click at [46, 423] on select "3kg 1kg Bulk (18kg)" at bounding box center [115, 433] width 139 height 21
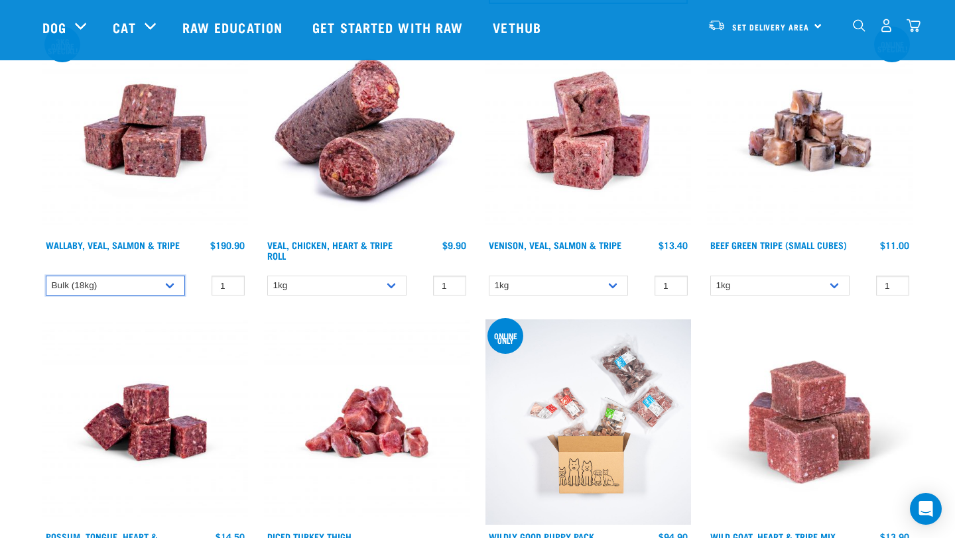
scroll to position [6115, 0]
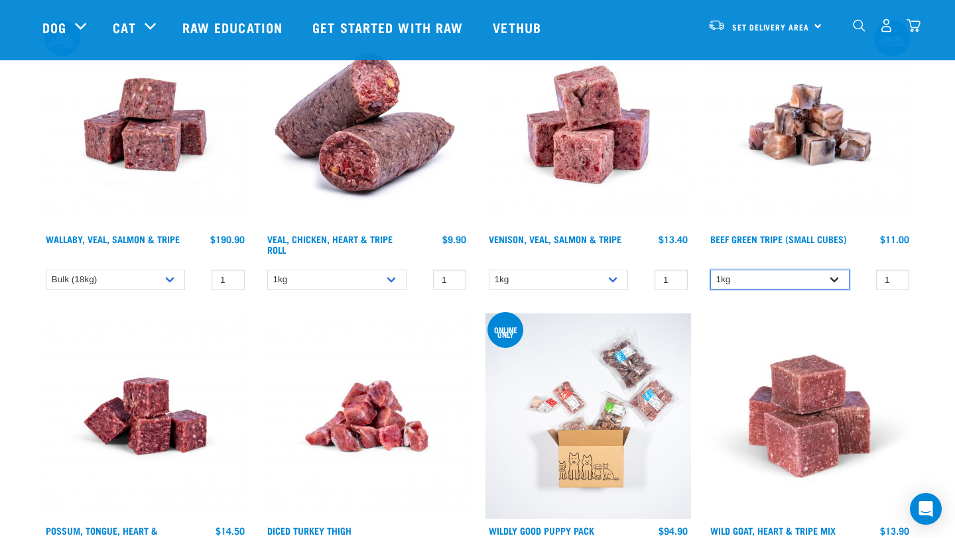
click at [835, 274] on select "1kg" at bounding box center [779, 280] width 139 height 21
click at [710, 270] on select "1kg" at bounding box center [779, 280] width 139 height 21
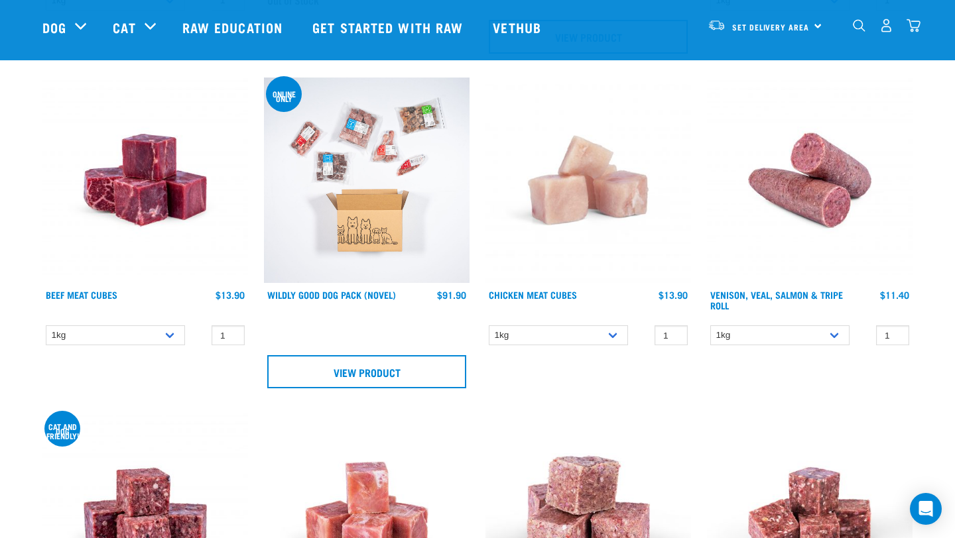
scroll to position [6684, 0]
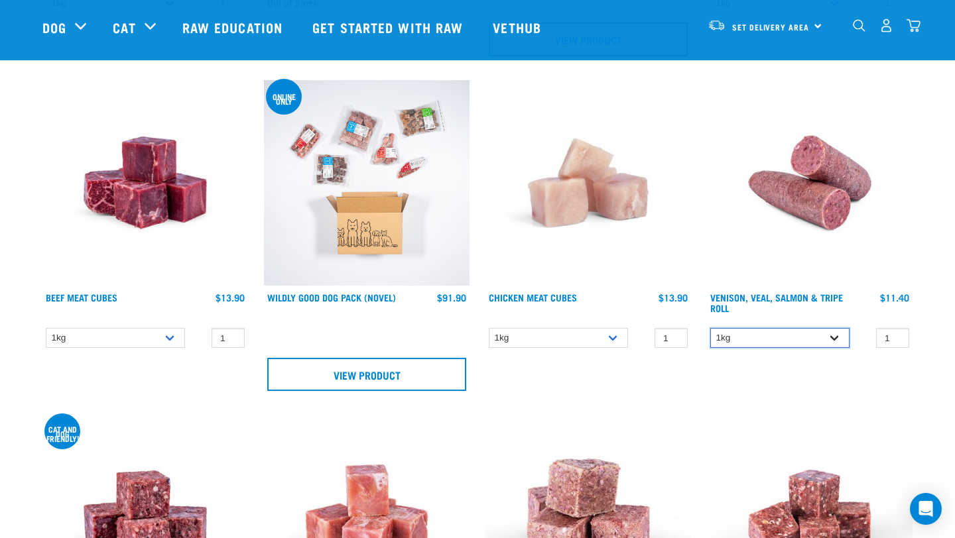
click at [837, 329] on select "1kg Bulk (10kg)" at bounding box center [779, 338] width 139 height 21
click at [710, 328] on select "1kg Bulk (10kg)" at bounding box center [779, 338] width 139 height 21
click at [839, 330] on select "1kg Bulk (10kg)" at bounding box center [779, 338] width 139 height 21
select select "319503"
click at [710, 328] on select "1kg Bulk (10kg)" at bounding box center [779, 338] width 139 height 21
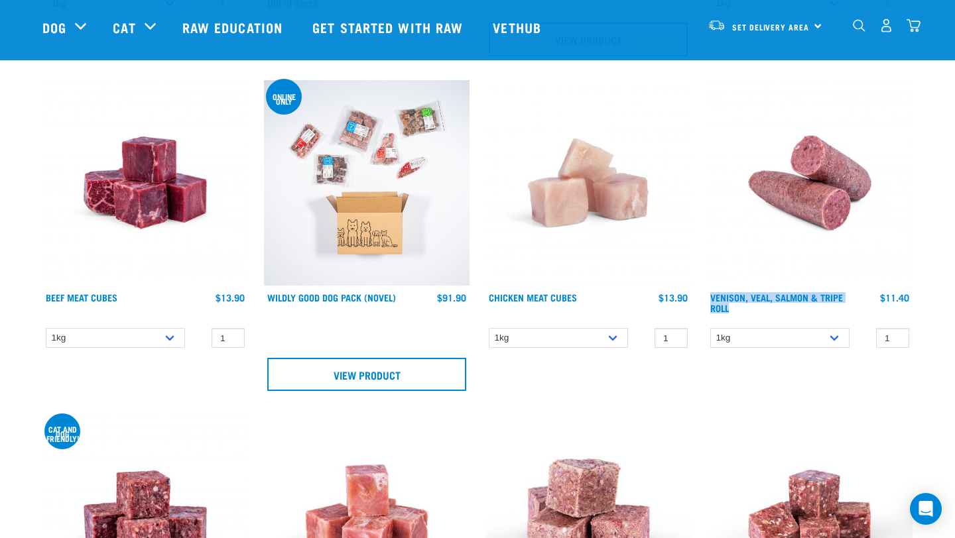
drag, startPoint x: 737, startPoint y: 296, endPoint x: 709, endPoint y: 287, distance: 29.1
click at [709, 291] on div "Venison, Veal, Salmon & Tripe Roll $11.40 $105.90" at bounding box center [810, 305] width 206 height 29
copy link "Venison, Veal, Salmon & Tripe Roll"
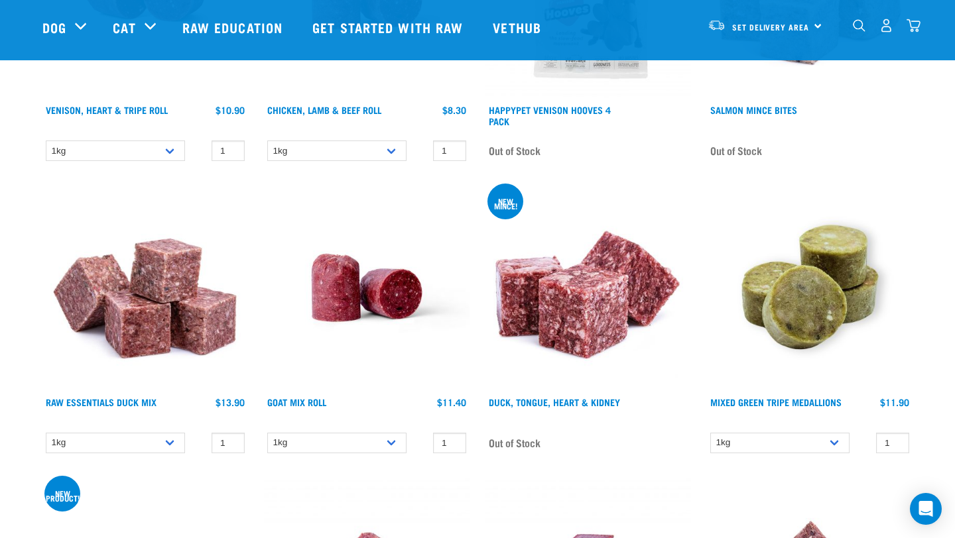
scroll to position [7792, 0]
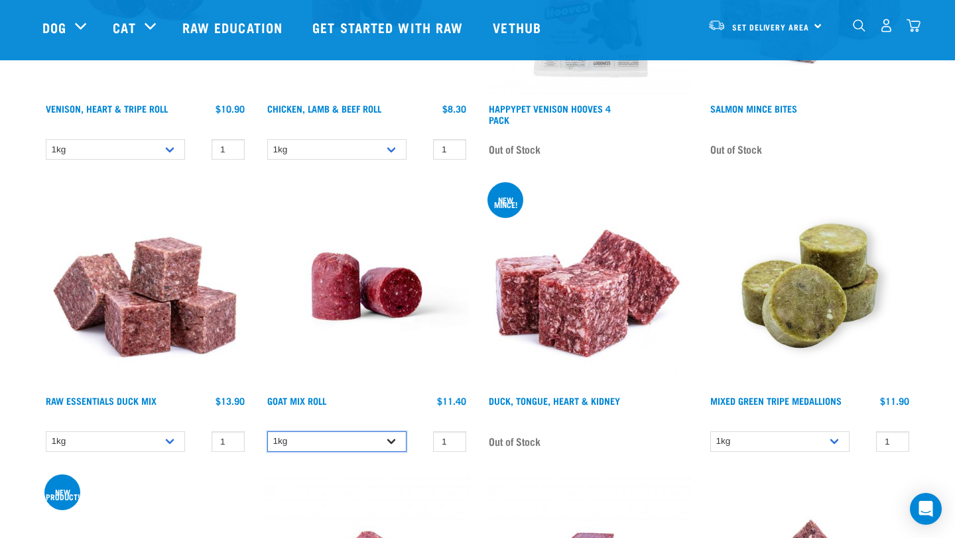
click at [393, 436] on select "1kg Bulk (10kg)" at bounding box center [336, 442] width 139 height 21
select select "443209"
click at [267, 432] on select "1kg Bulk (10kg)" at bounding box center [336, 442] width 139 height 21
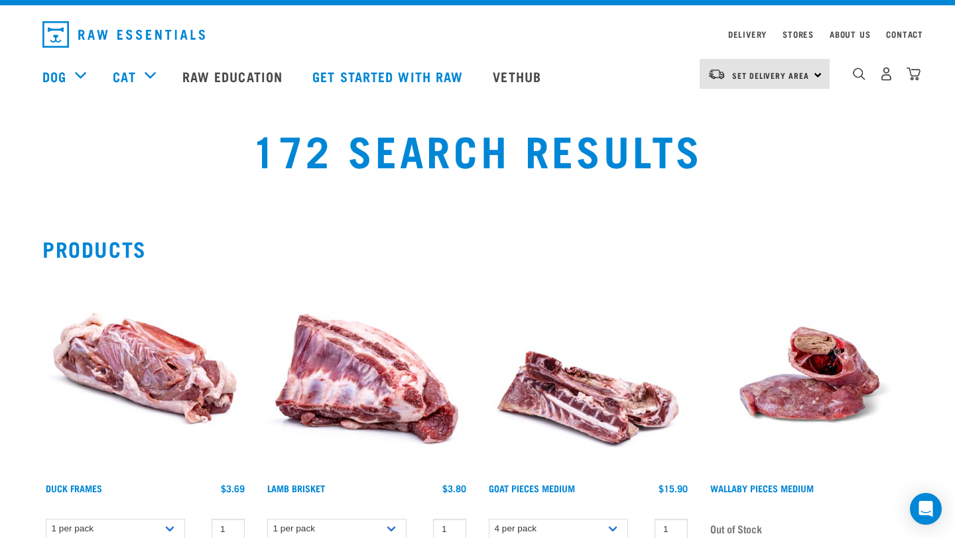
scroll to position [0, 0]
